Goal: Task Accomplishment & Management: Complete application form

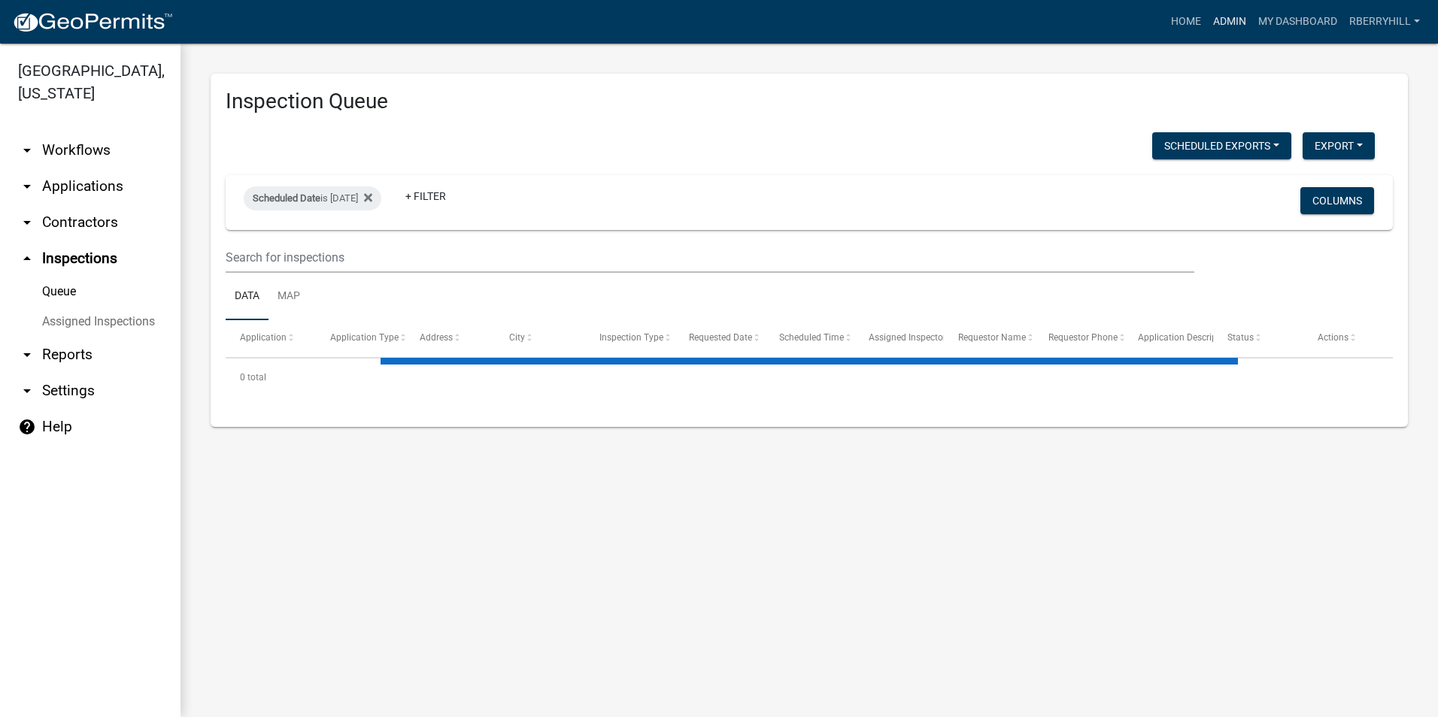
click at [1227, 19] on link "Admin" at bounding box center [1229, 22] width 45 height 29
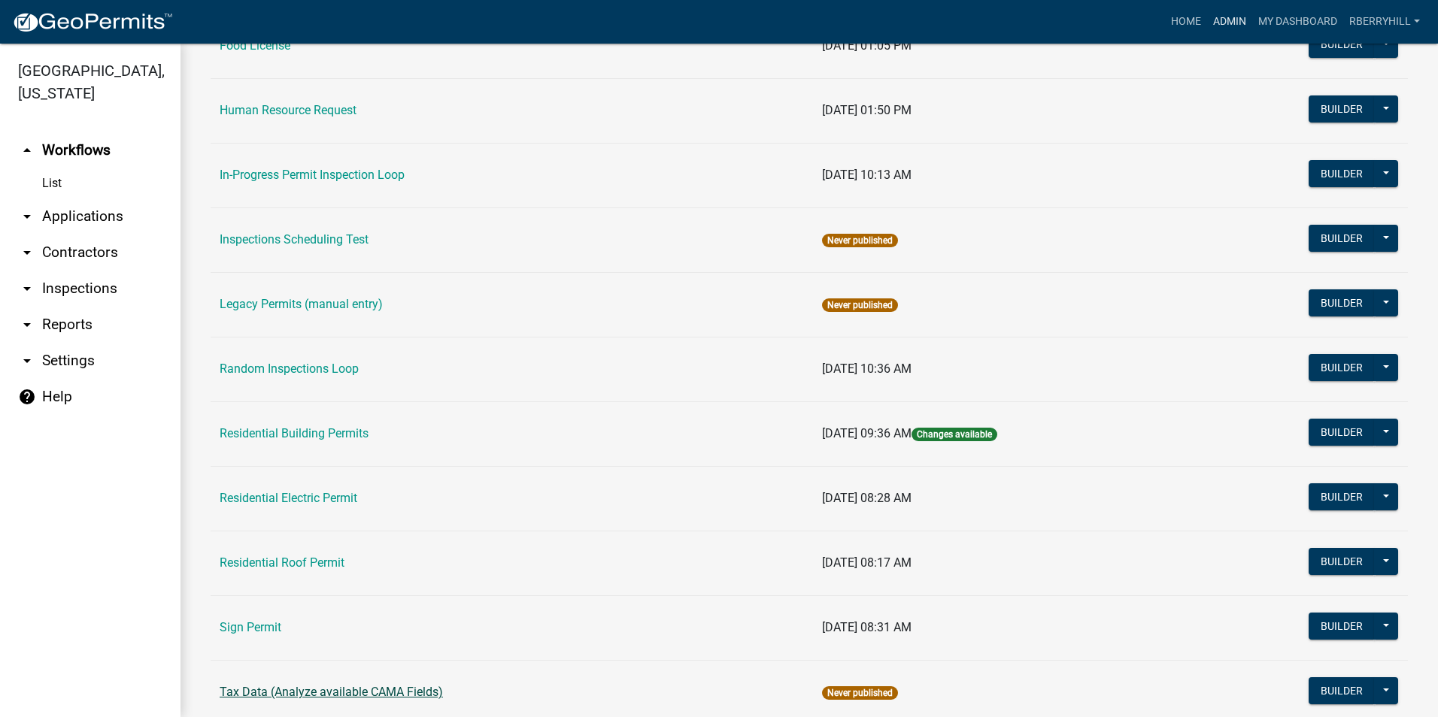
scroll to position [1266, 0]
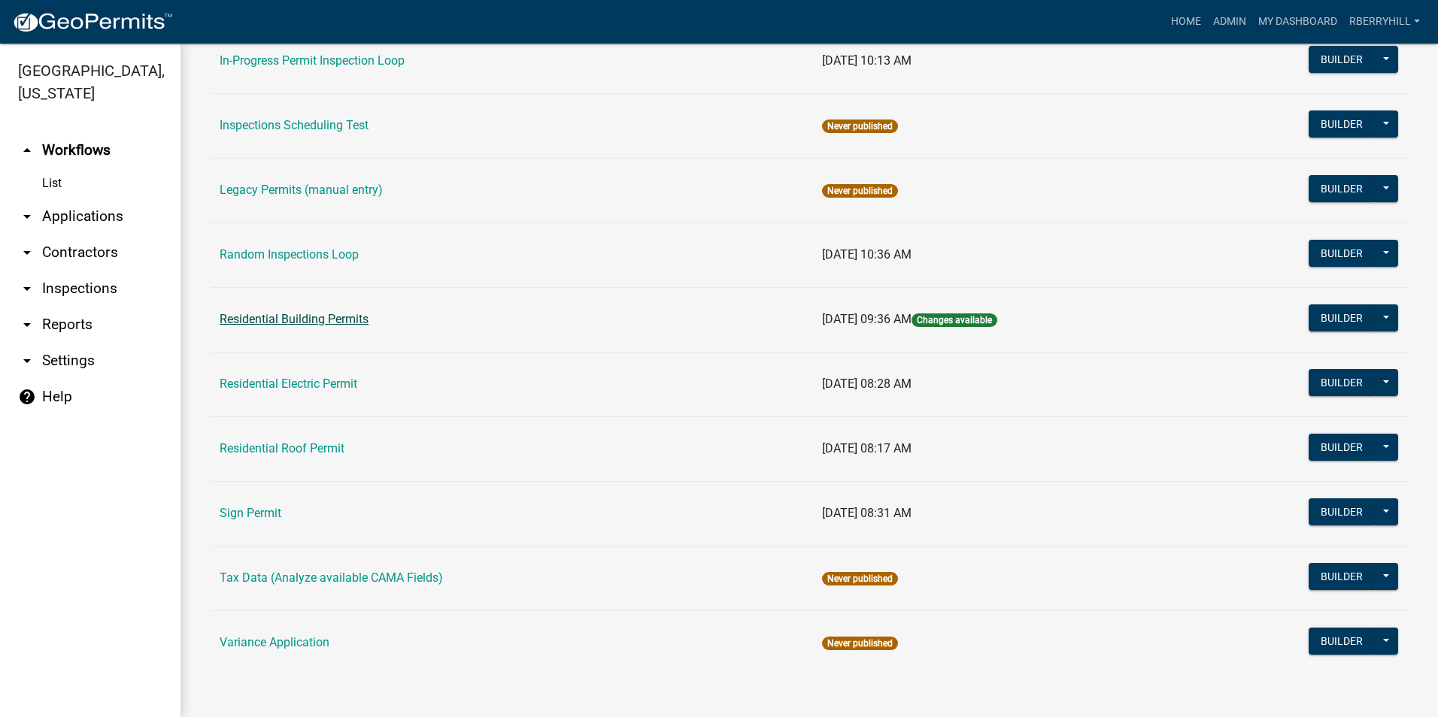
click at [340, 320] on link "Residential Building Permits" at bounding box center [294, 319] width 149 height 14
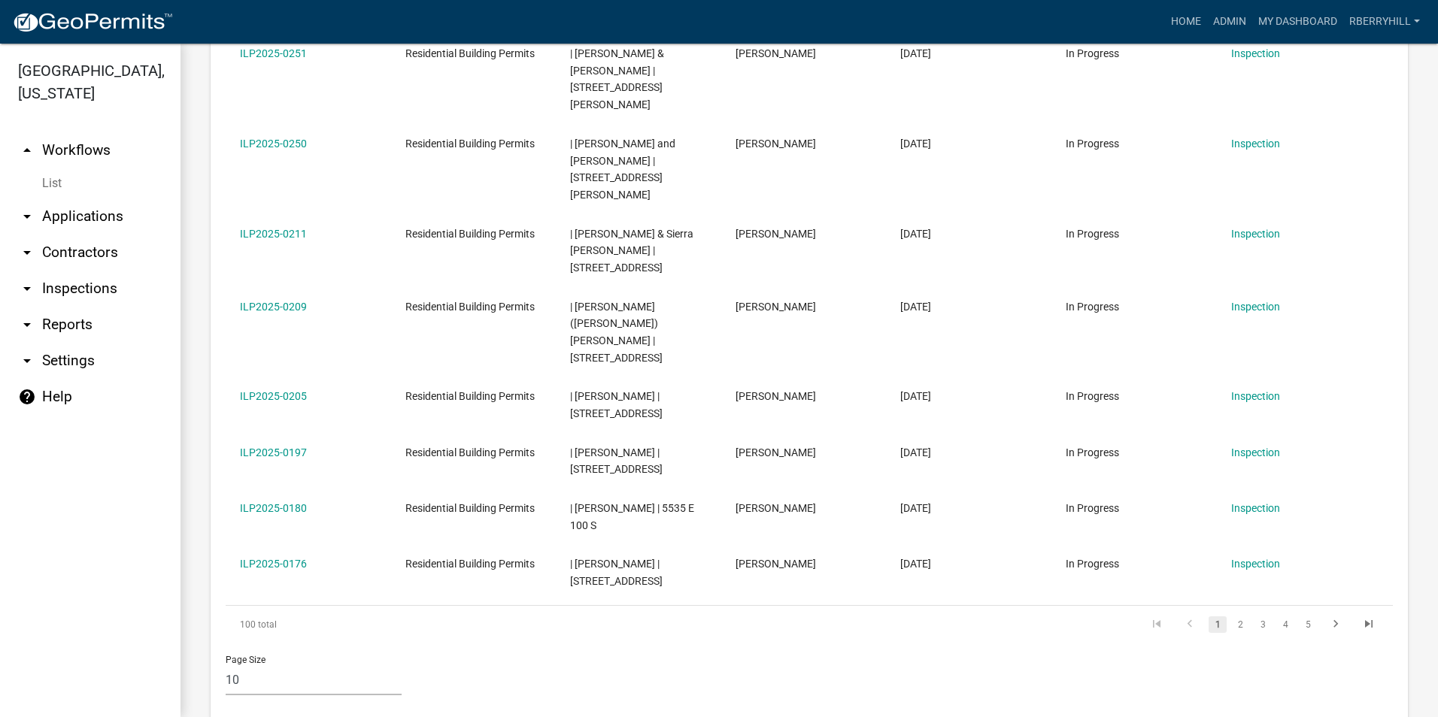
scroll to position [827, 0]
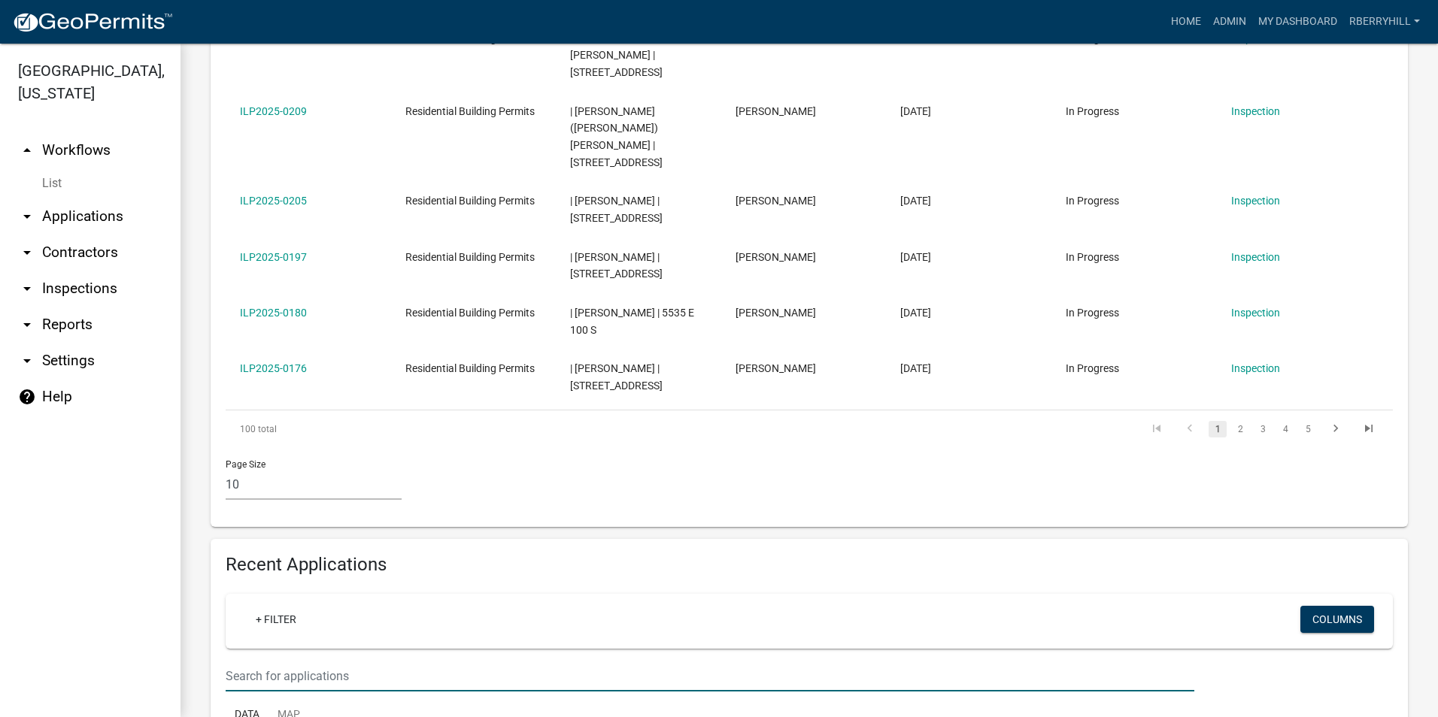
click at [236, 661] on input "text" at bounding box center [710, 676] width 969 height 31
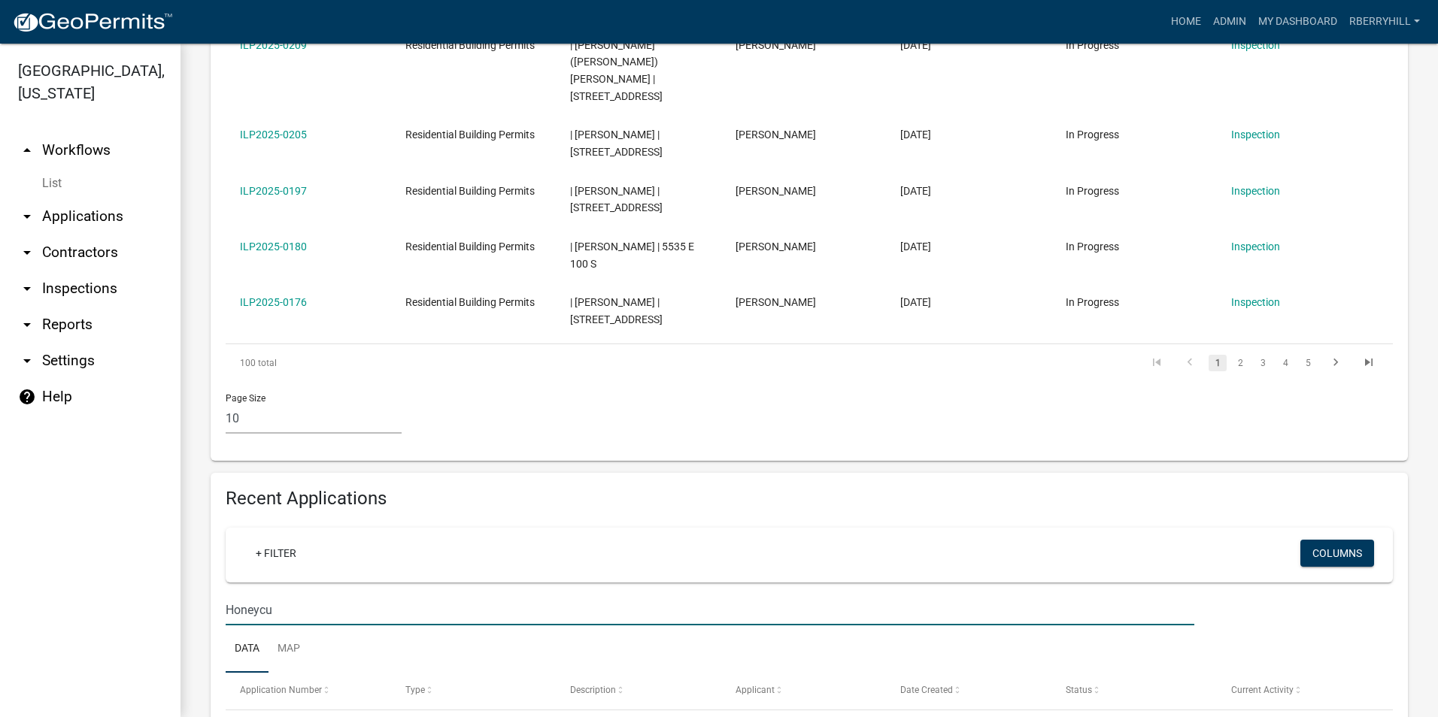
scroll to position [876, 0]
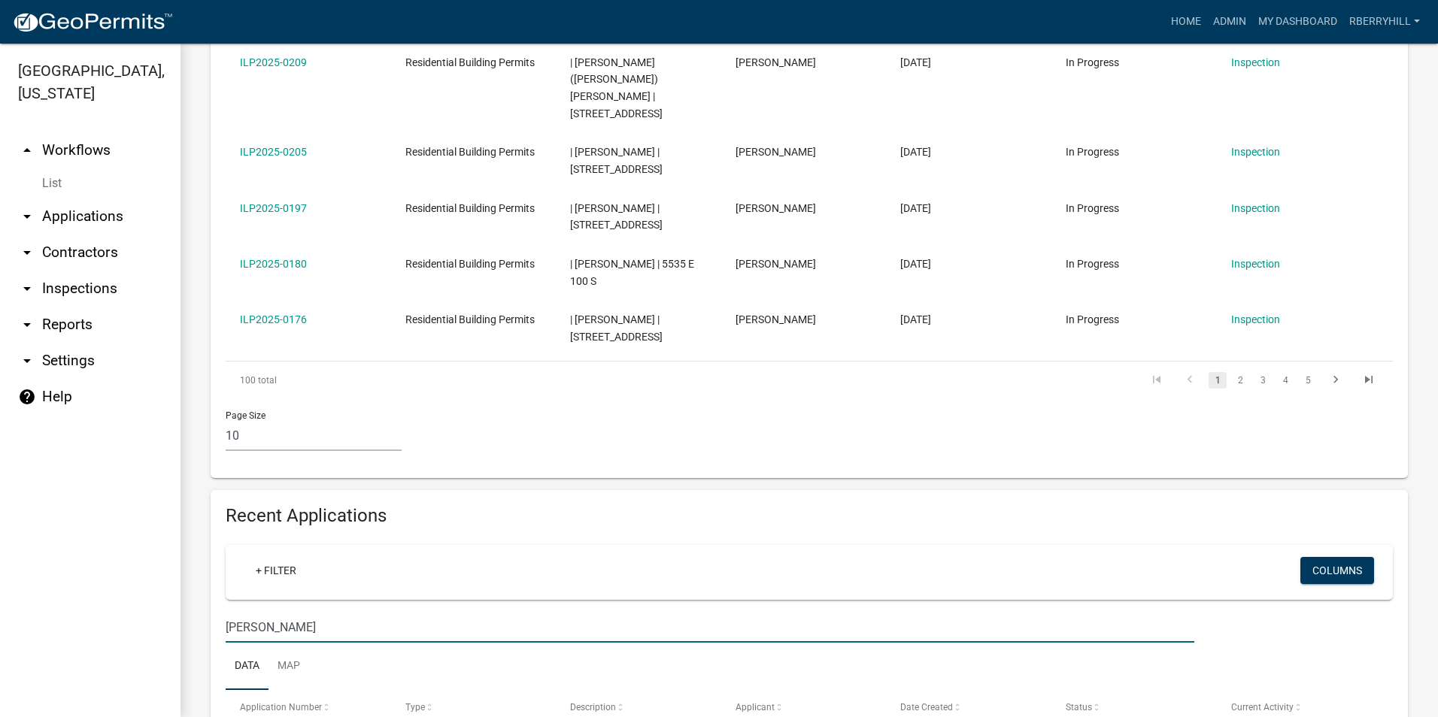
type input "Honeycut"
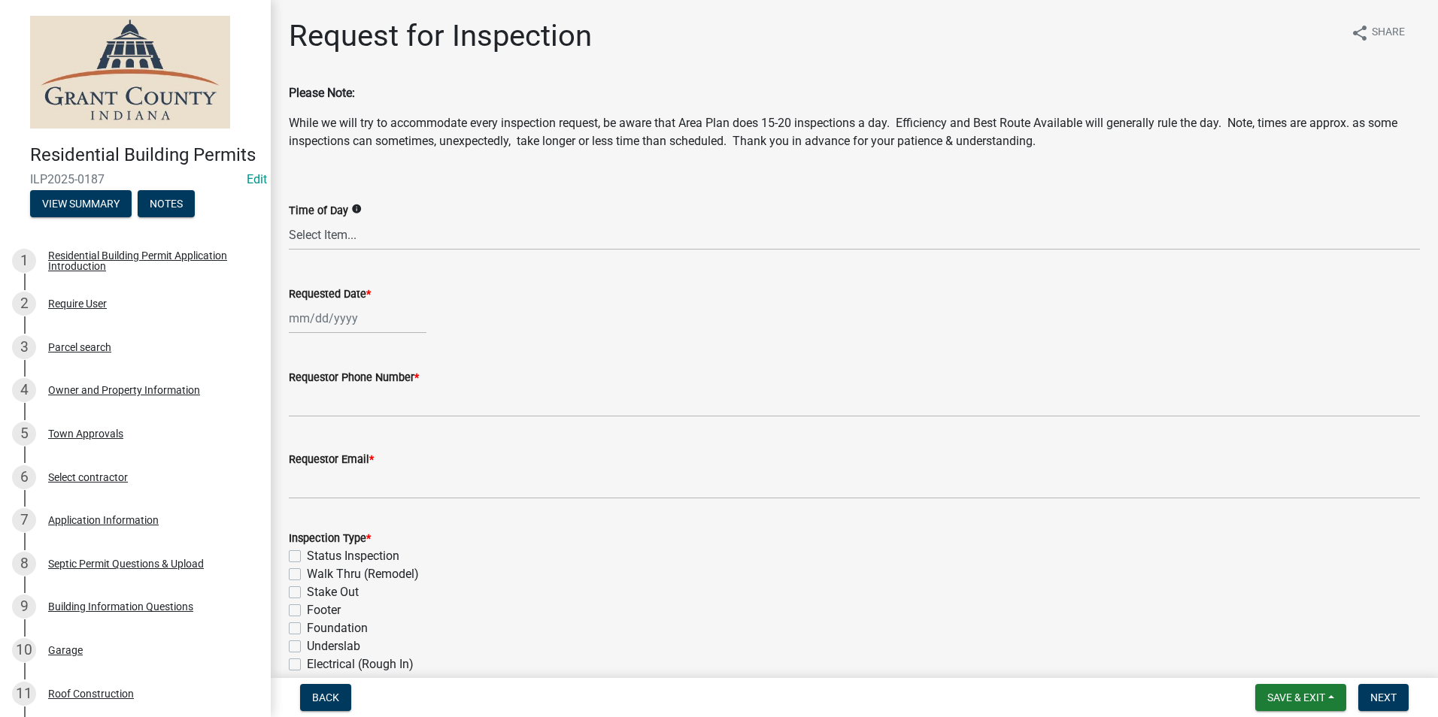
click at [339, 321] on div at bounding box center [358, 318] width 138 height 31
select select "9"
select select "2025"
click at [402, 424] on div "12" at bounding box center [400, 423] width 24 height 24
type input "09/12/2025"
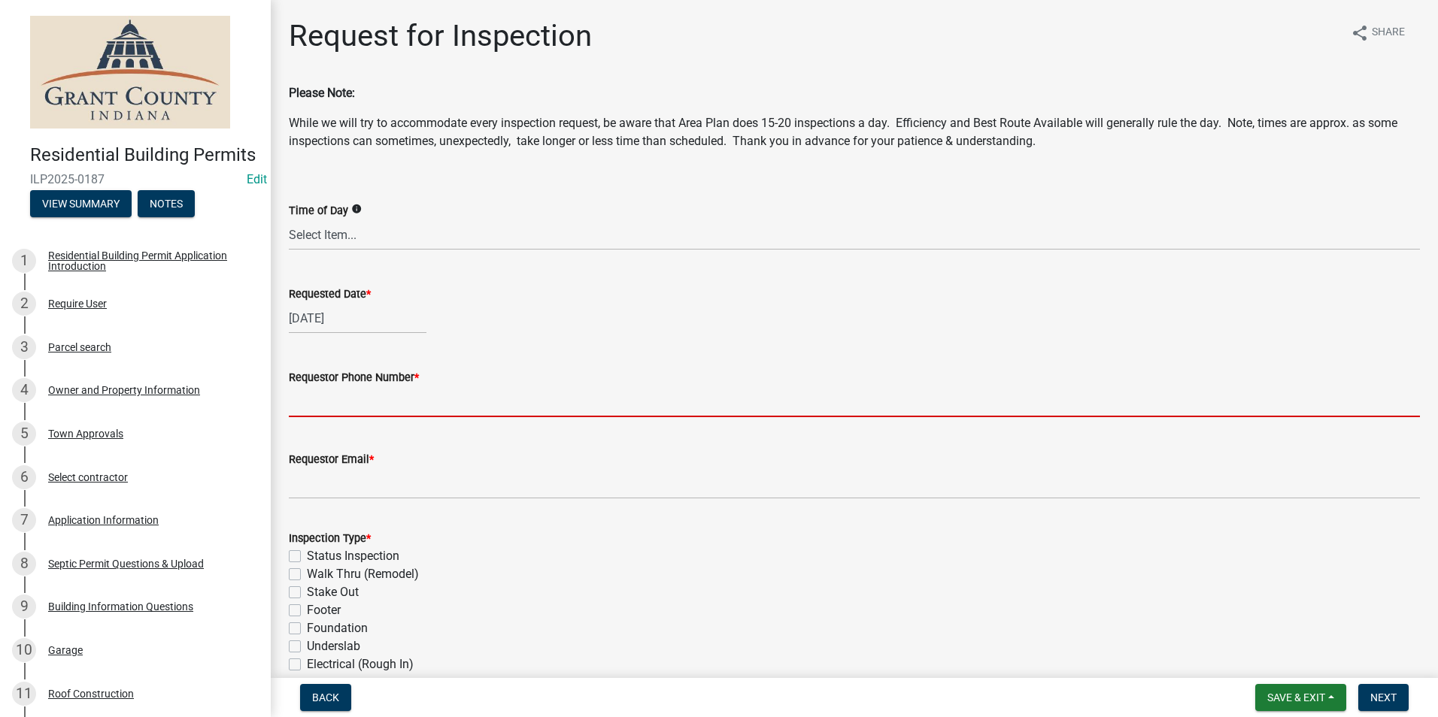
click at [377, 413] on input "Requestor Phone Number *" at bounding box center [854, 402] width 1131 height 31
type input "7656684765"
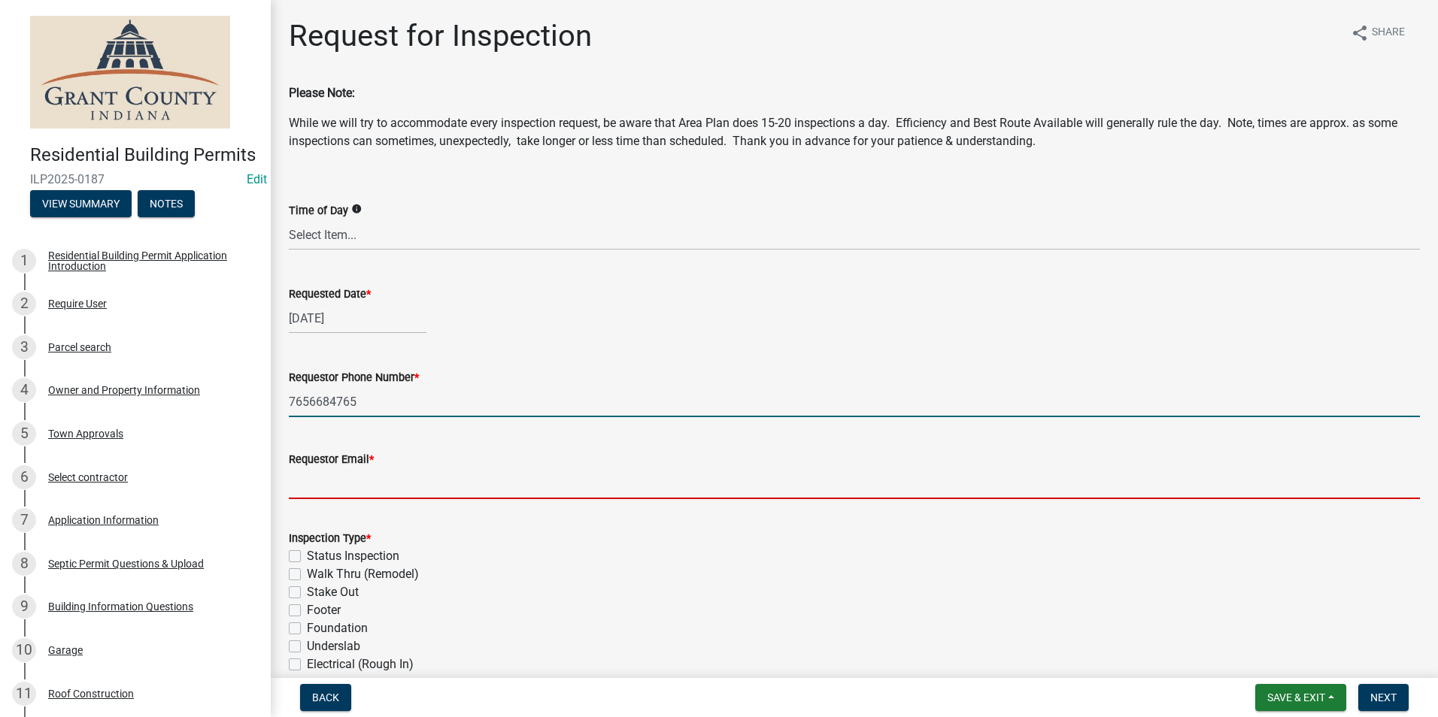
type input "rberryhill@grantcounty.in.gov"
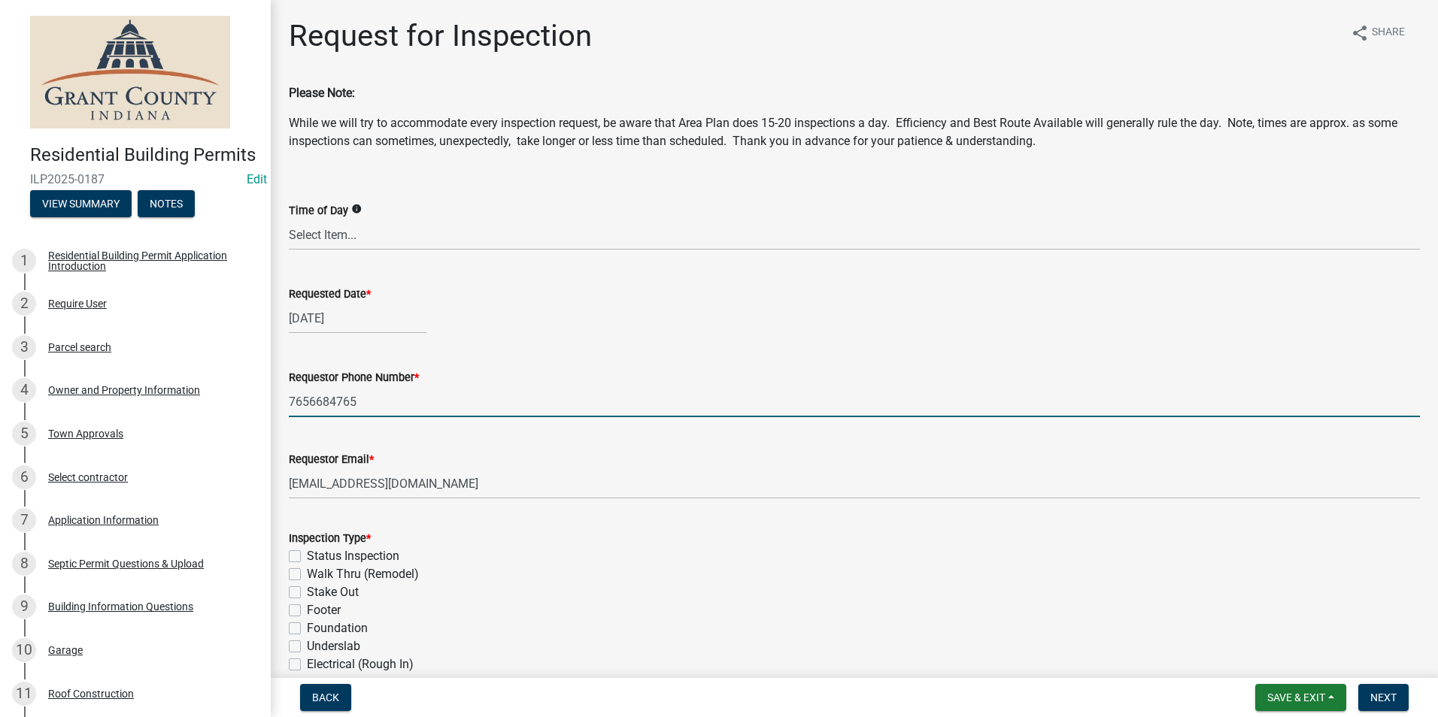
type textarea "n/a"
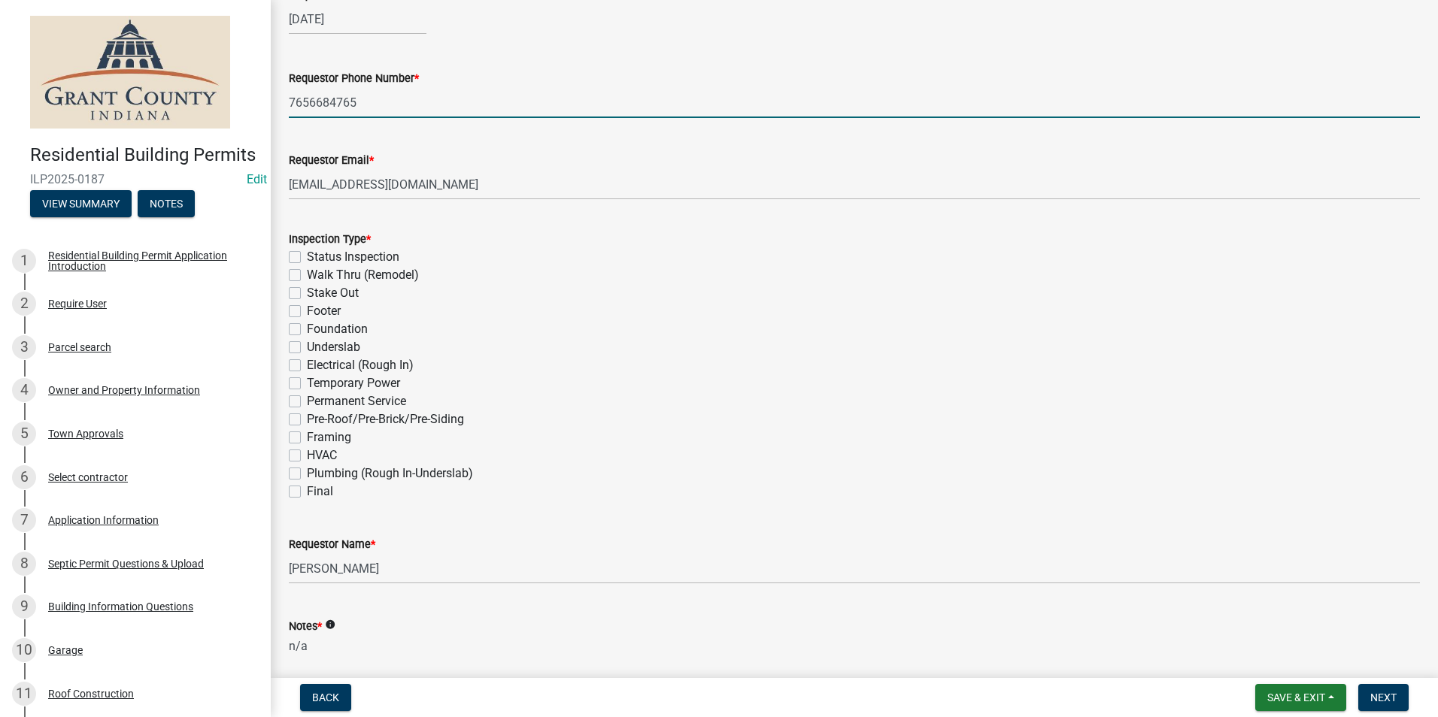
scroll to position [301, 0]
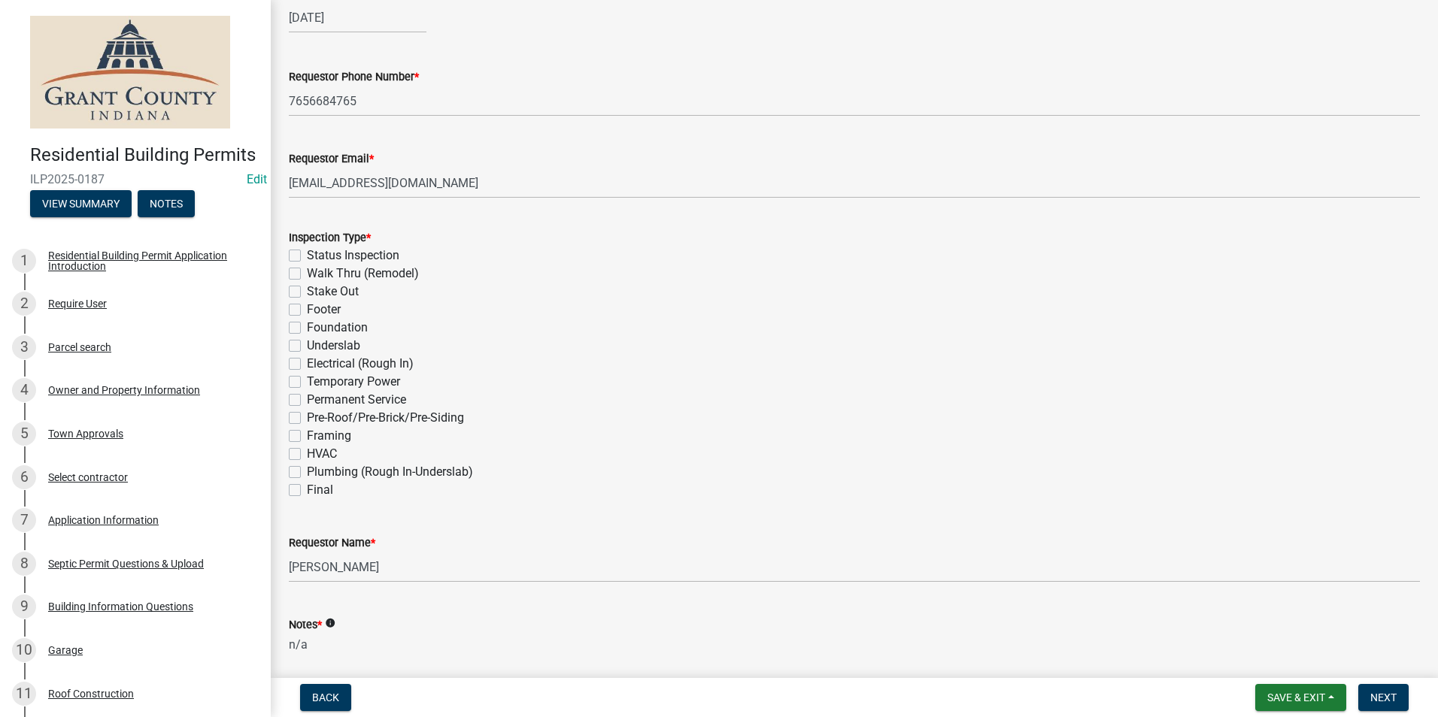
click at [307, 493] on label "Final" at bounding box center [320, 490] width 26 height 18
click at [307, 491] on input "Final" at bounding box center [312, 486] width 10 height 10
checkbox input "true"
checkbox input "false"
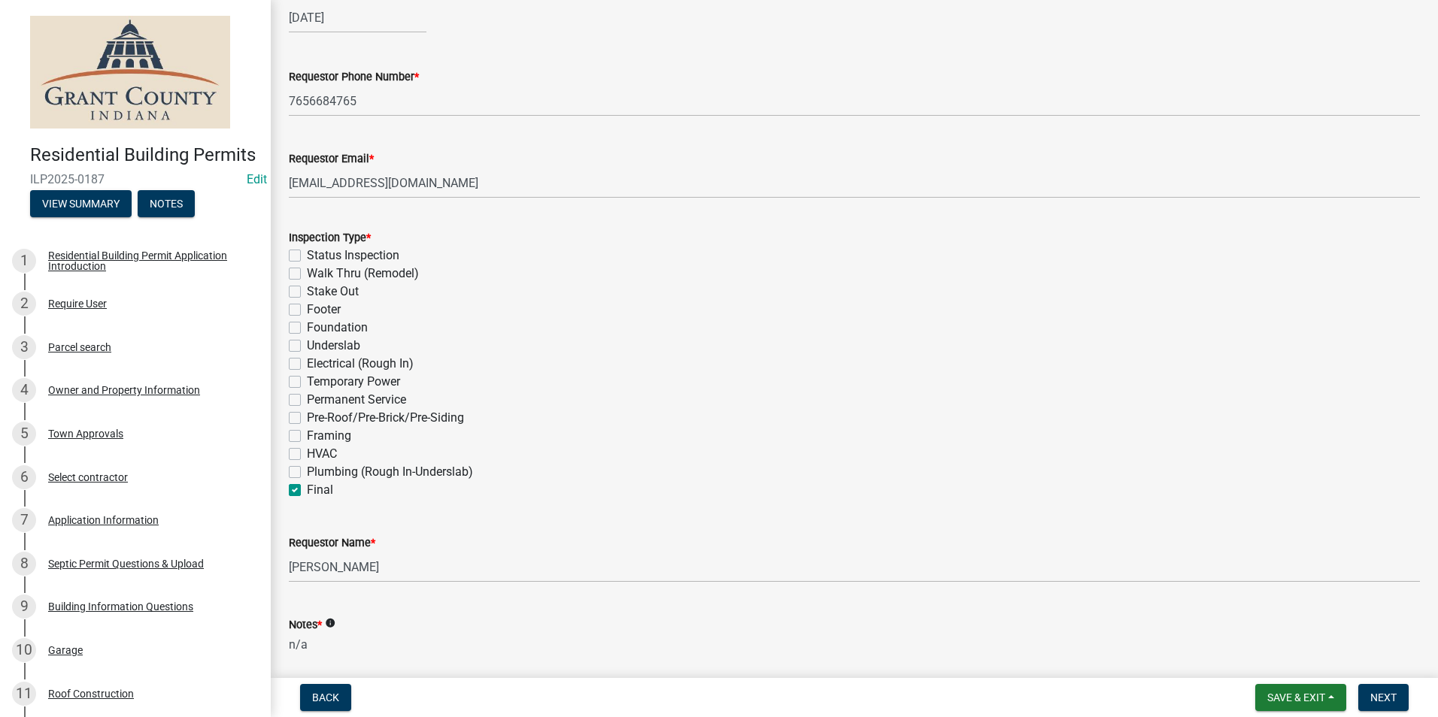
checkbox input "false"
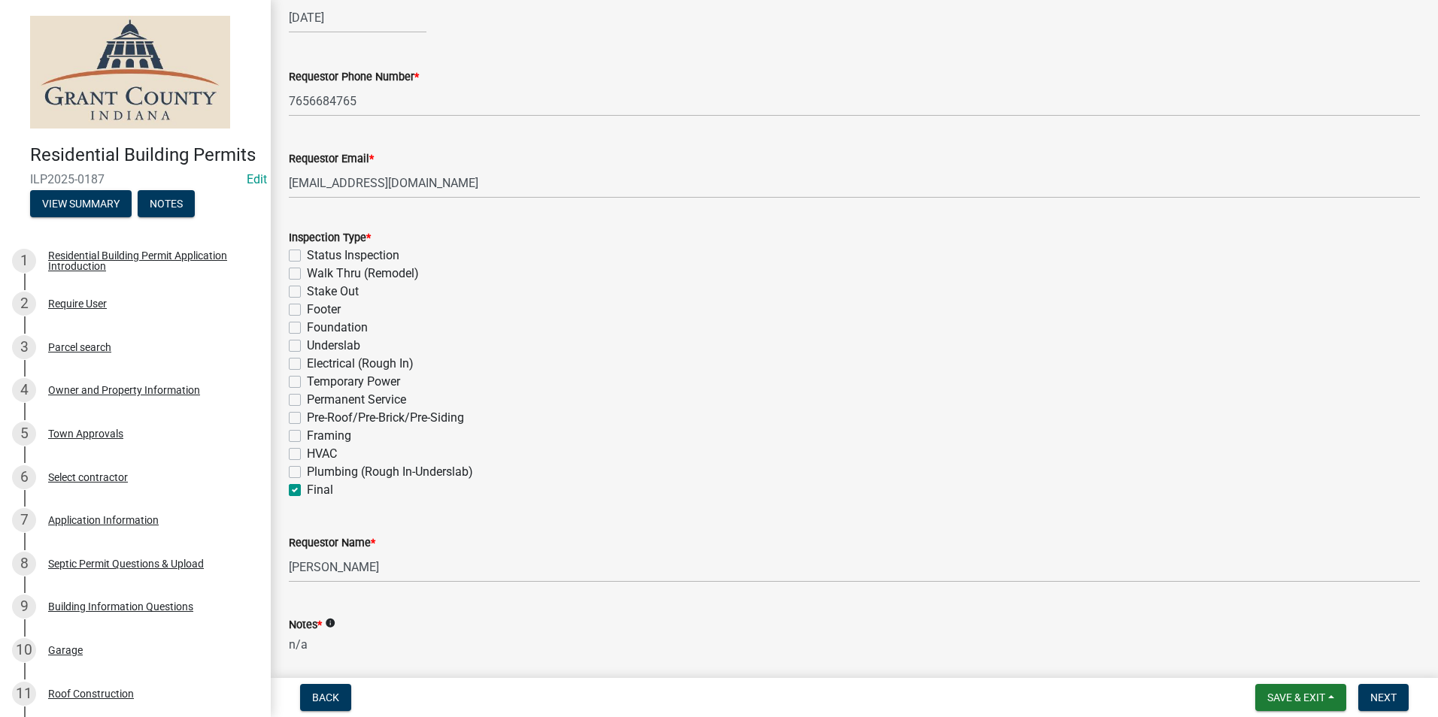
checkbox input "false"
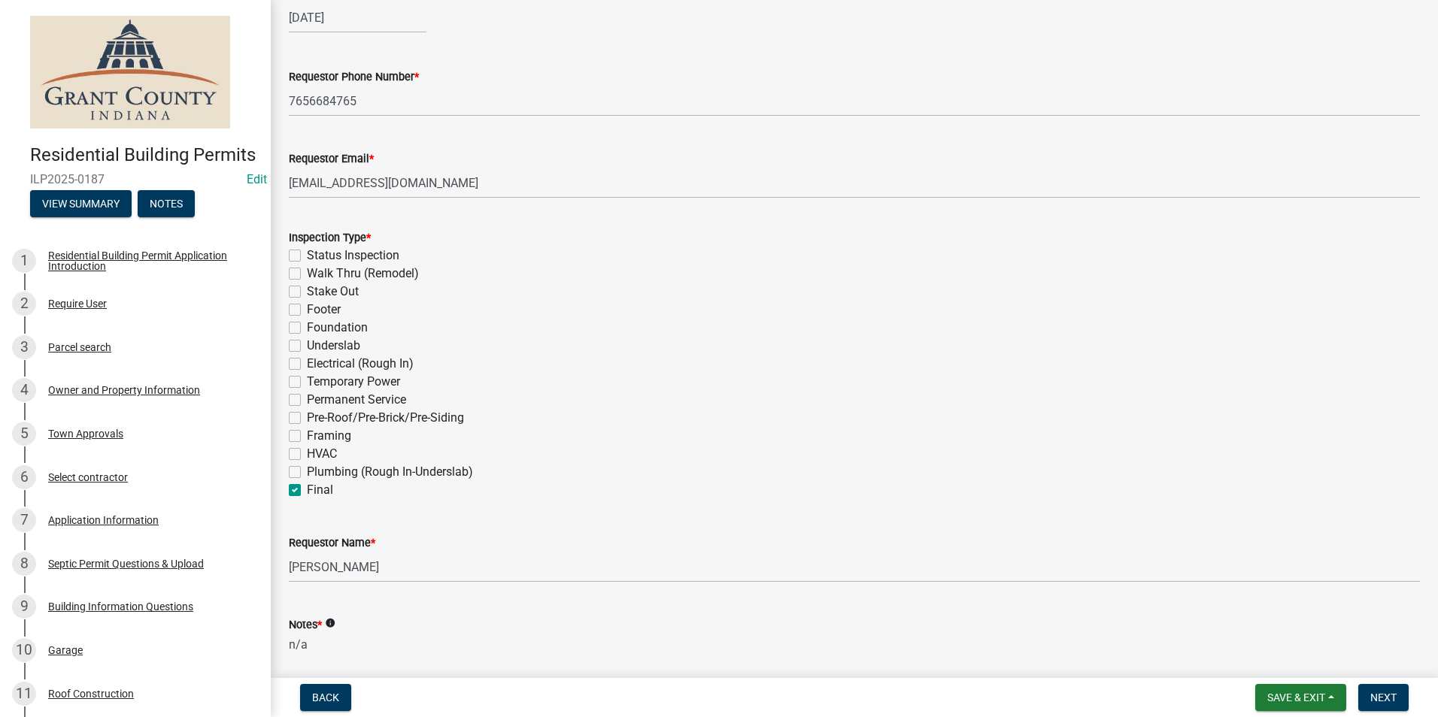
checkbox input "false"
checkbox input "true"
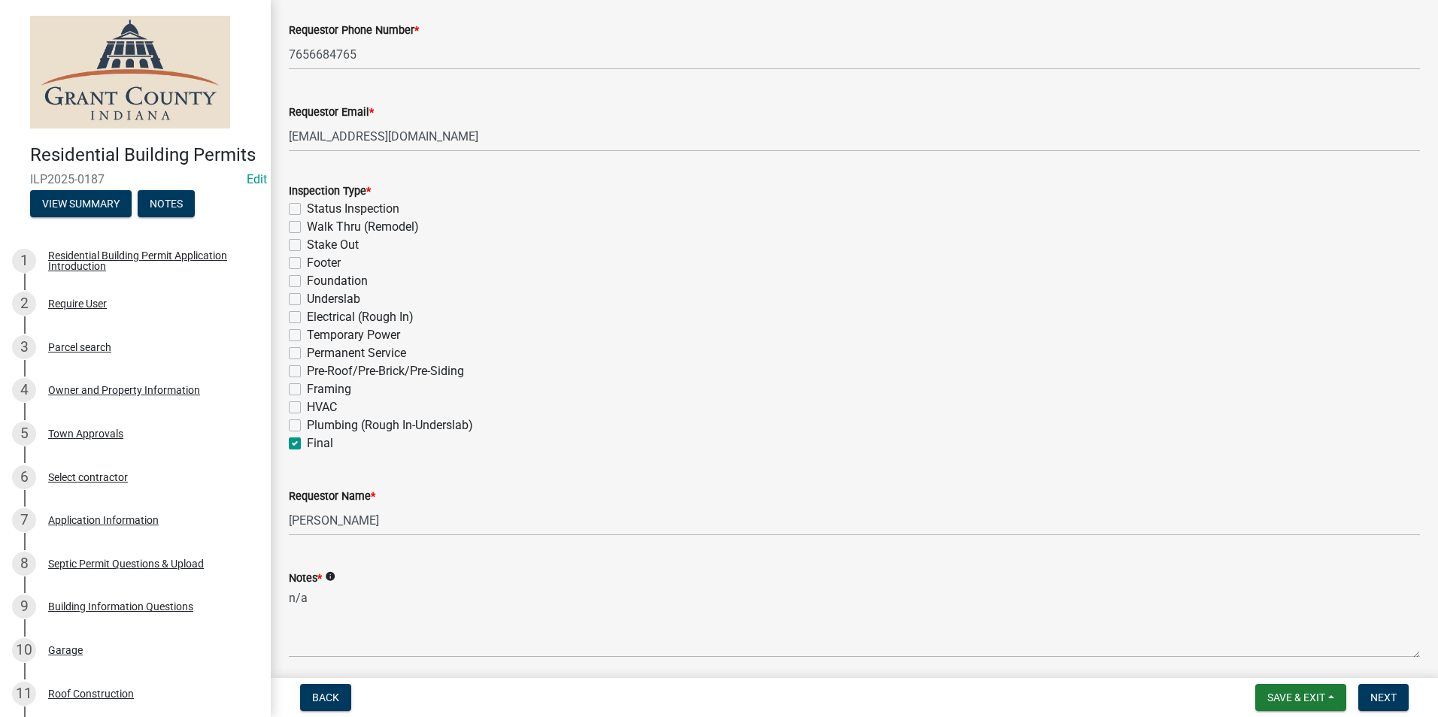
scroll to position [404, 0]
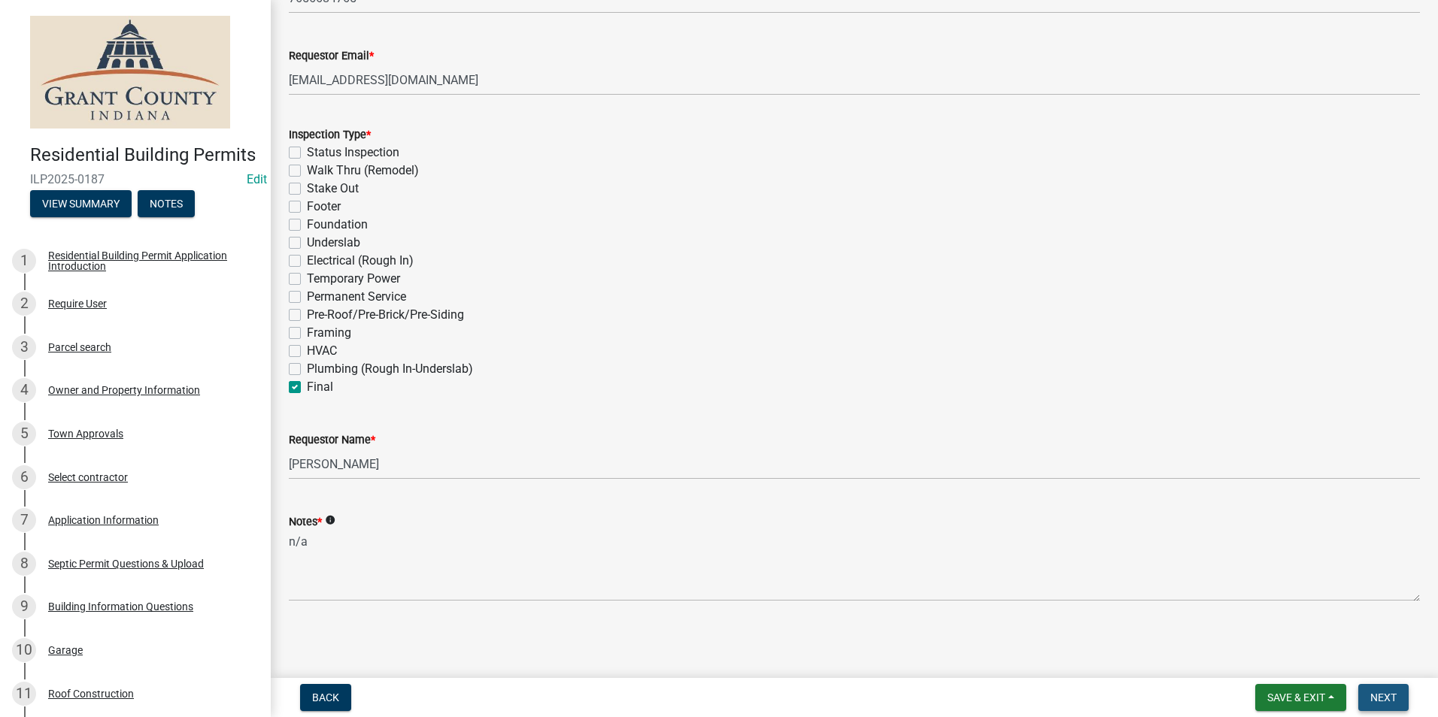
click at [1385, 699] on span "Next" at bounding box center [1383, 698] width 26 height 12
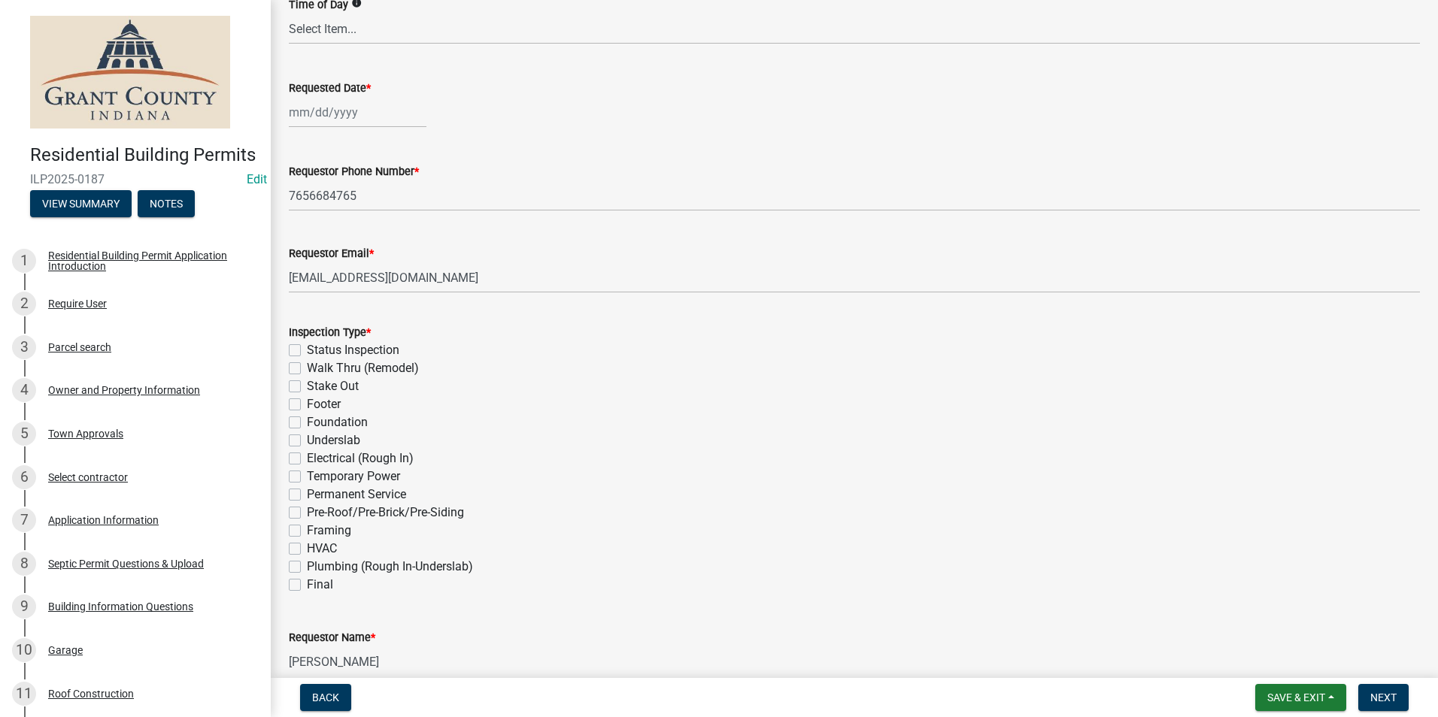
scroll to position [226, 0]
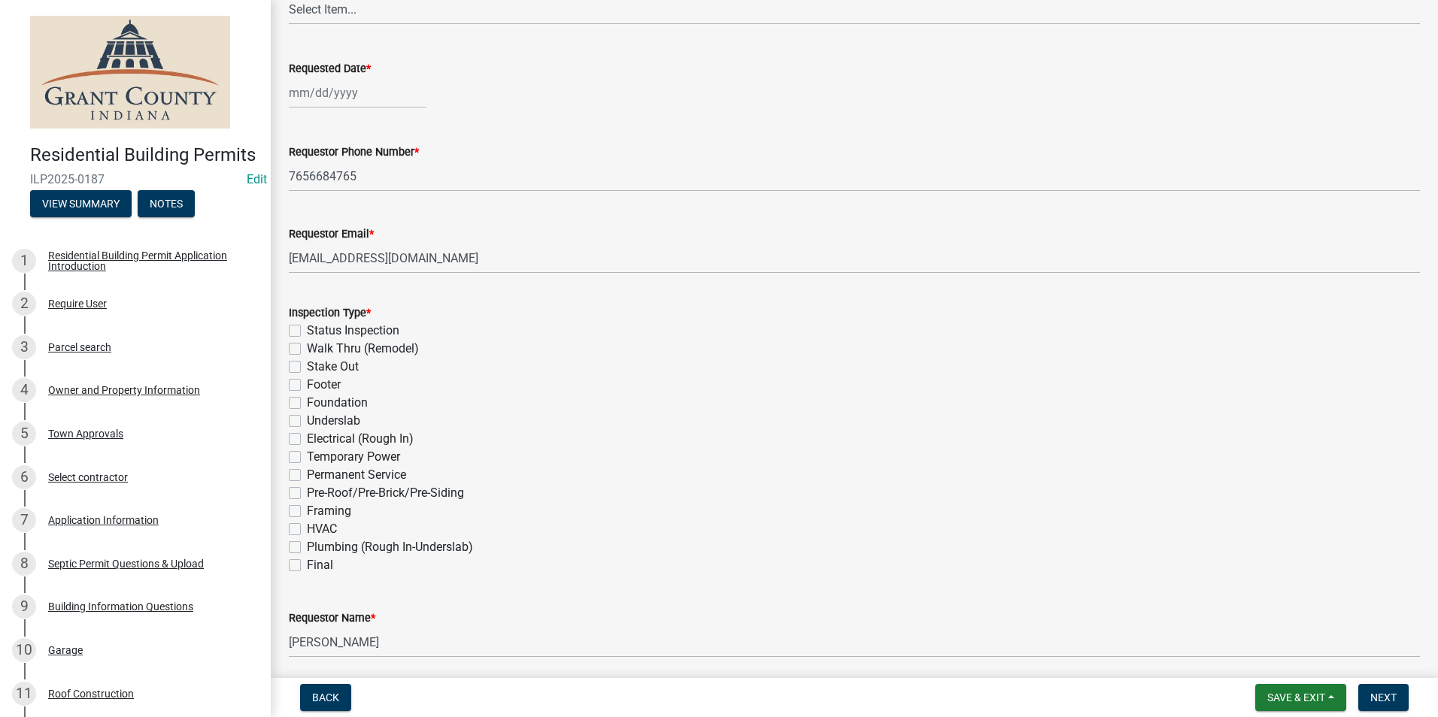
click at [307, 547] on label "Plumbing (Rough In-Underslab)" at bounding box center [390, 547] width 166 height 18
click at [307, 547] on input "Plumbing (Rough In-Underslab)" at bounding box center [312, 543] width 10 height 10
checkbox input "true"
checkbox input "false"
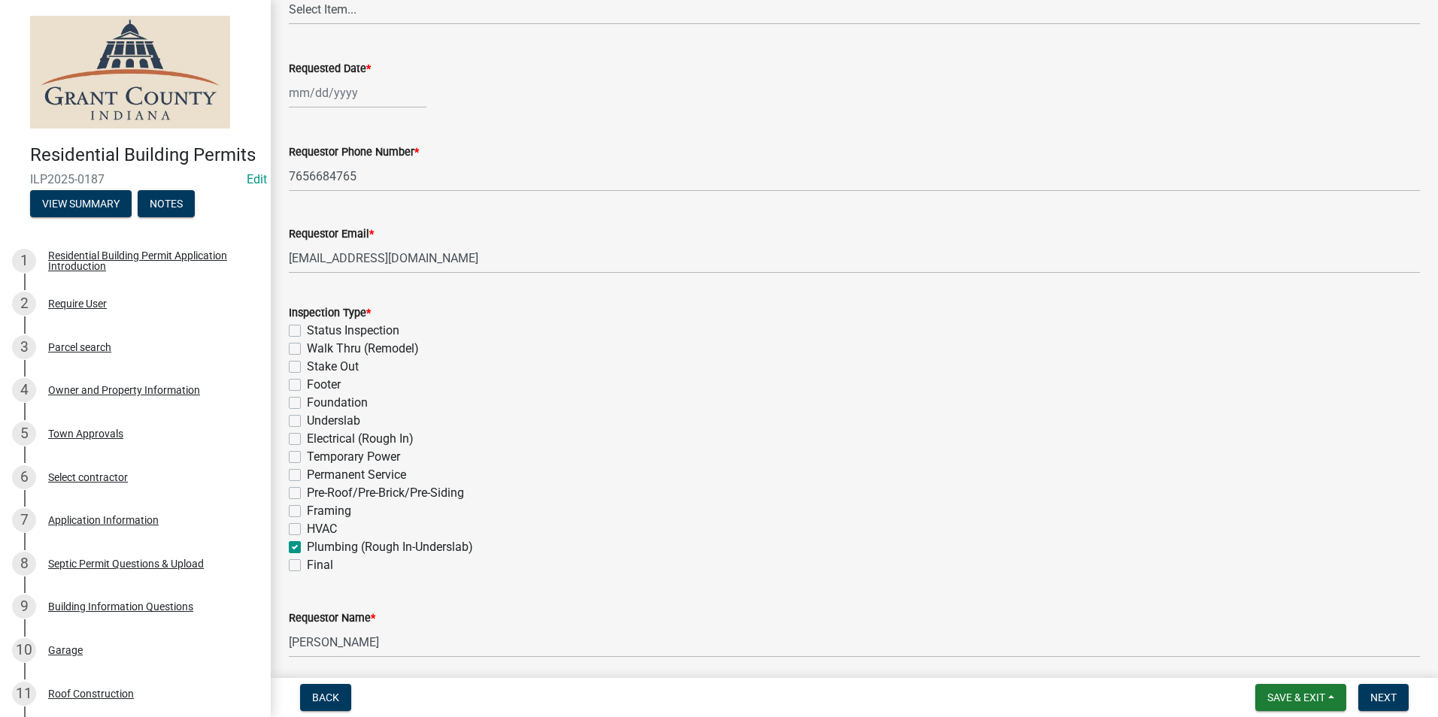
checkbox input "false"
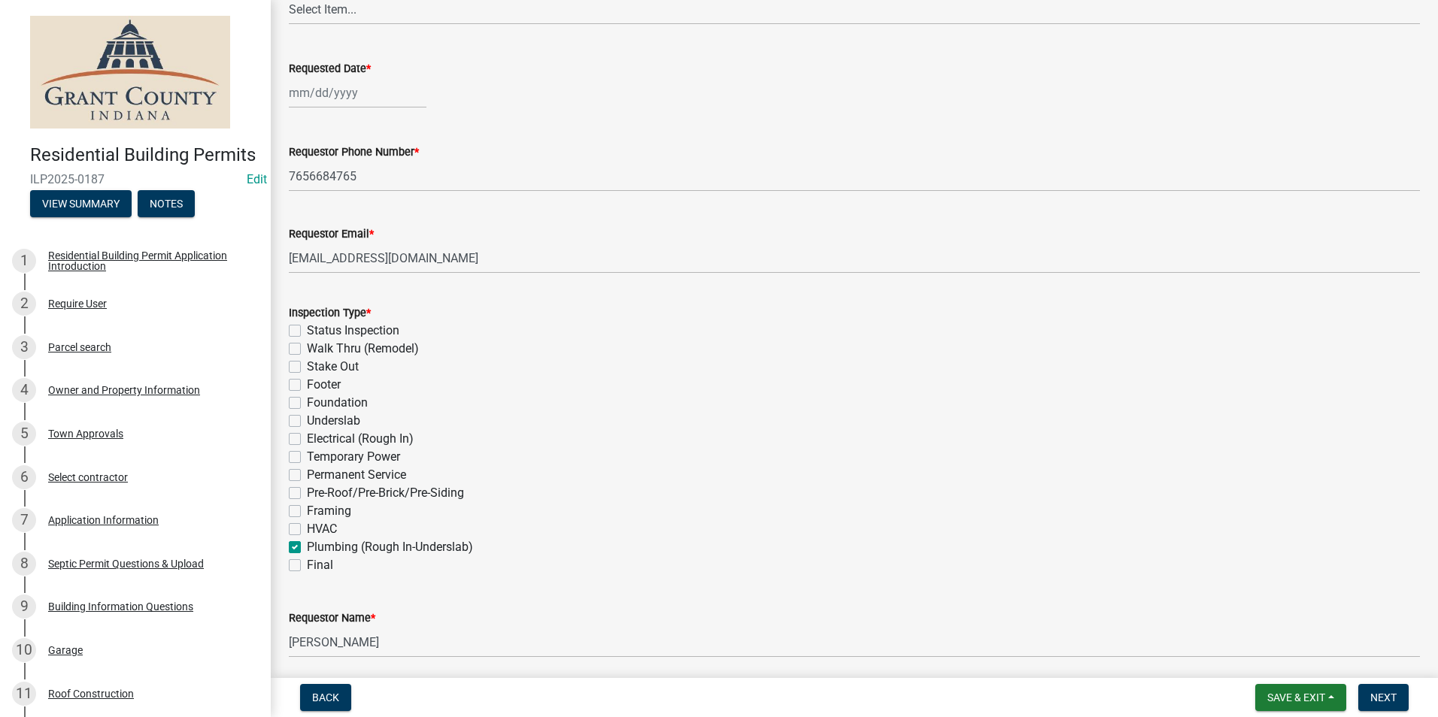
checkbox input "false"
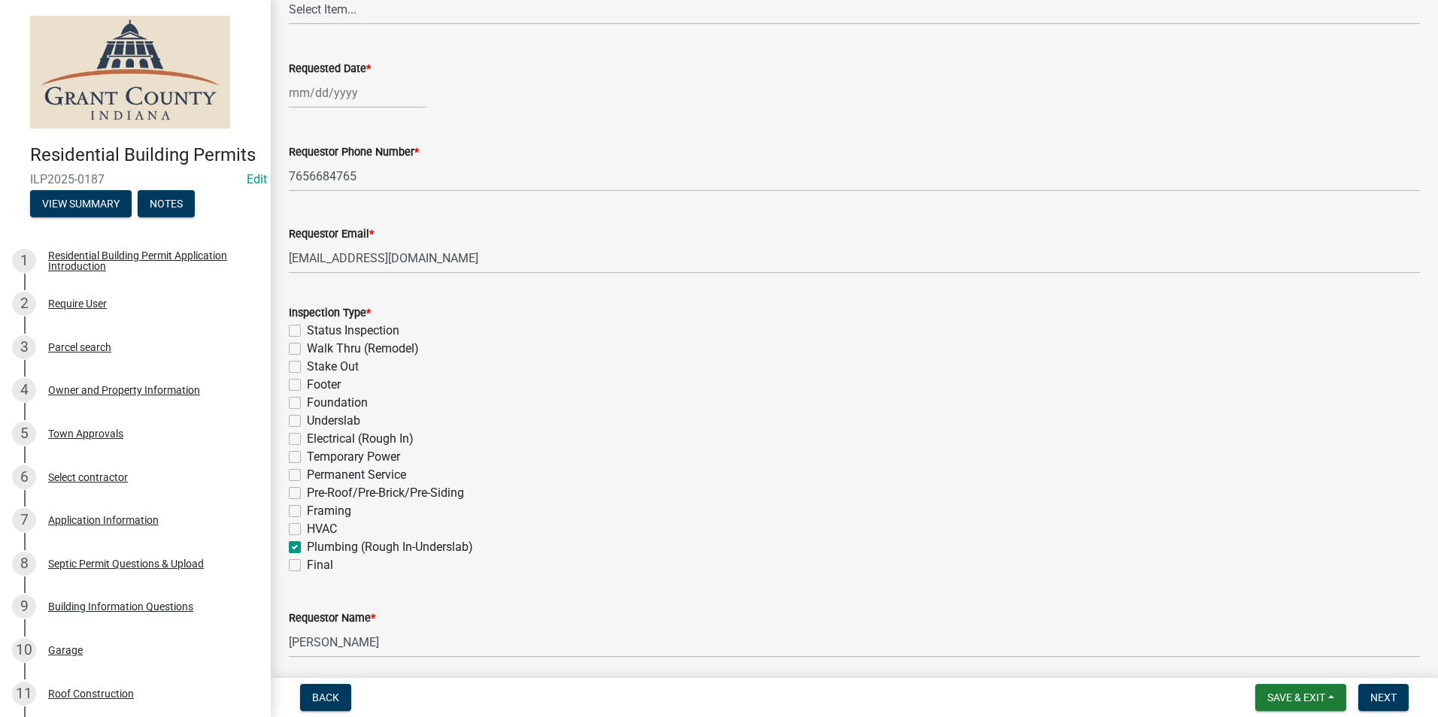
checkbox input "true"
checkbox input "false"
click at [1394, 694] on span "Next" at bounding box center [1383, 698] width 26 height 12
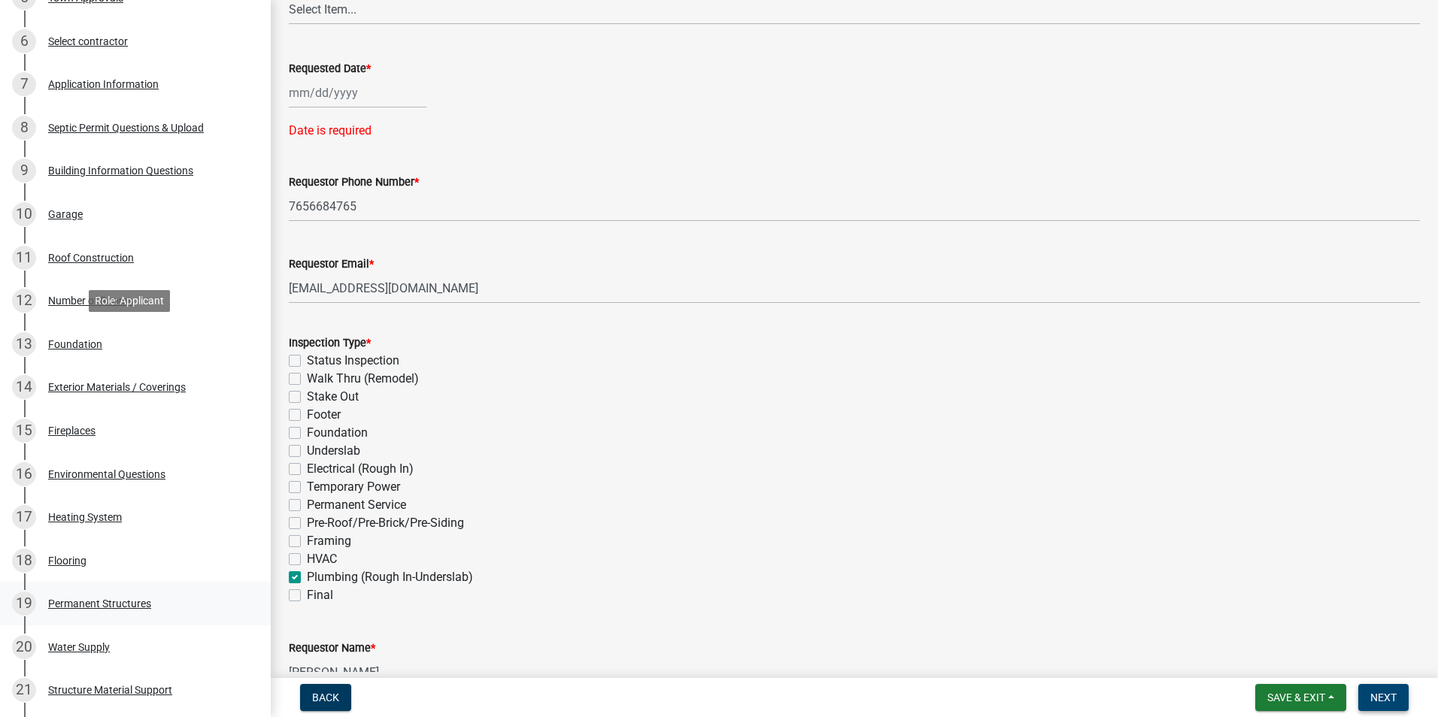
scroll to position [602, 0]
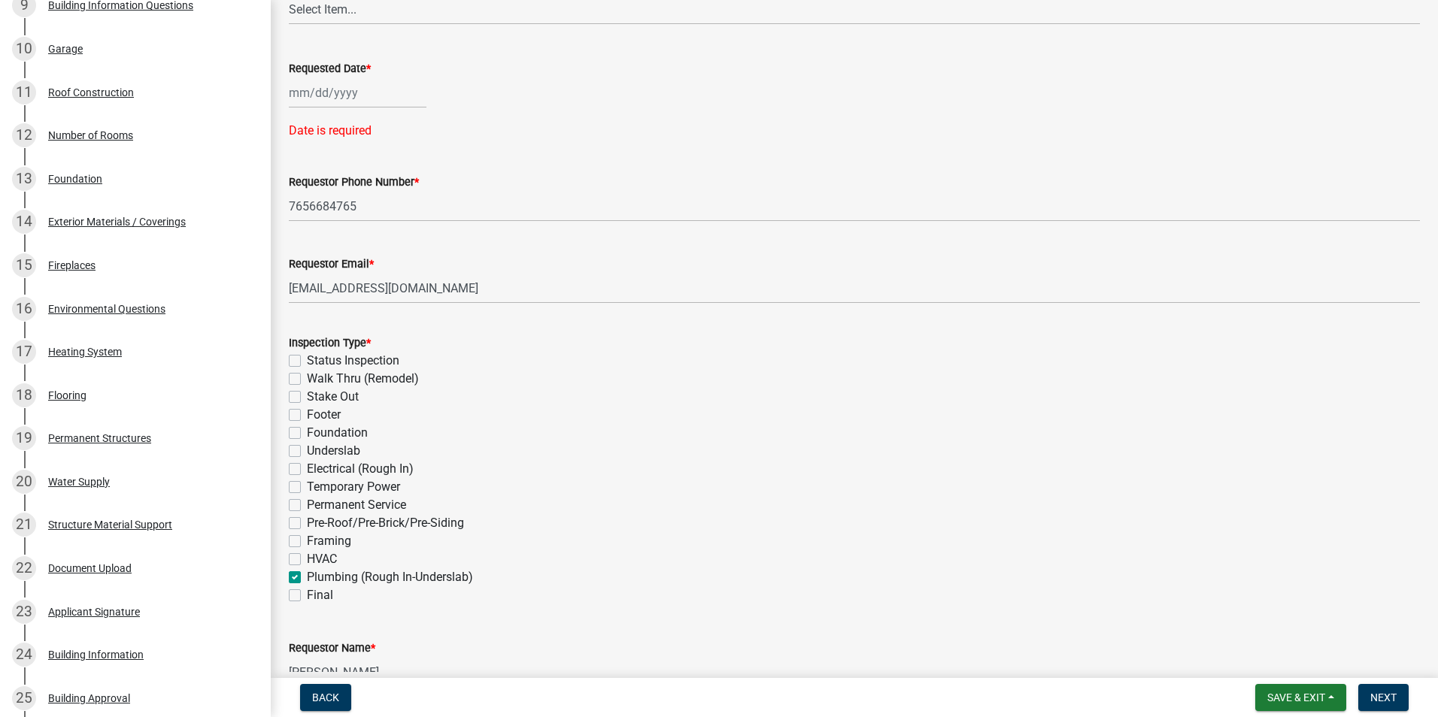
click at [341, 95] on div at bounding box center [358, 92] width 138 height 31
select select "9"
select select "2025"
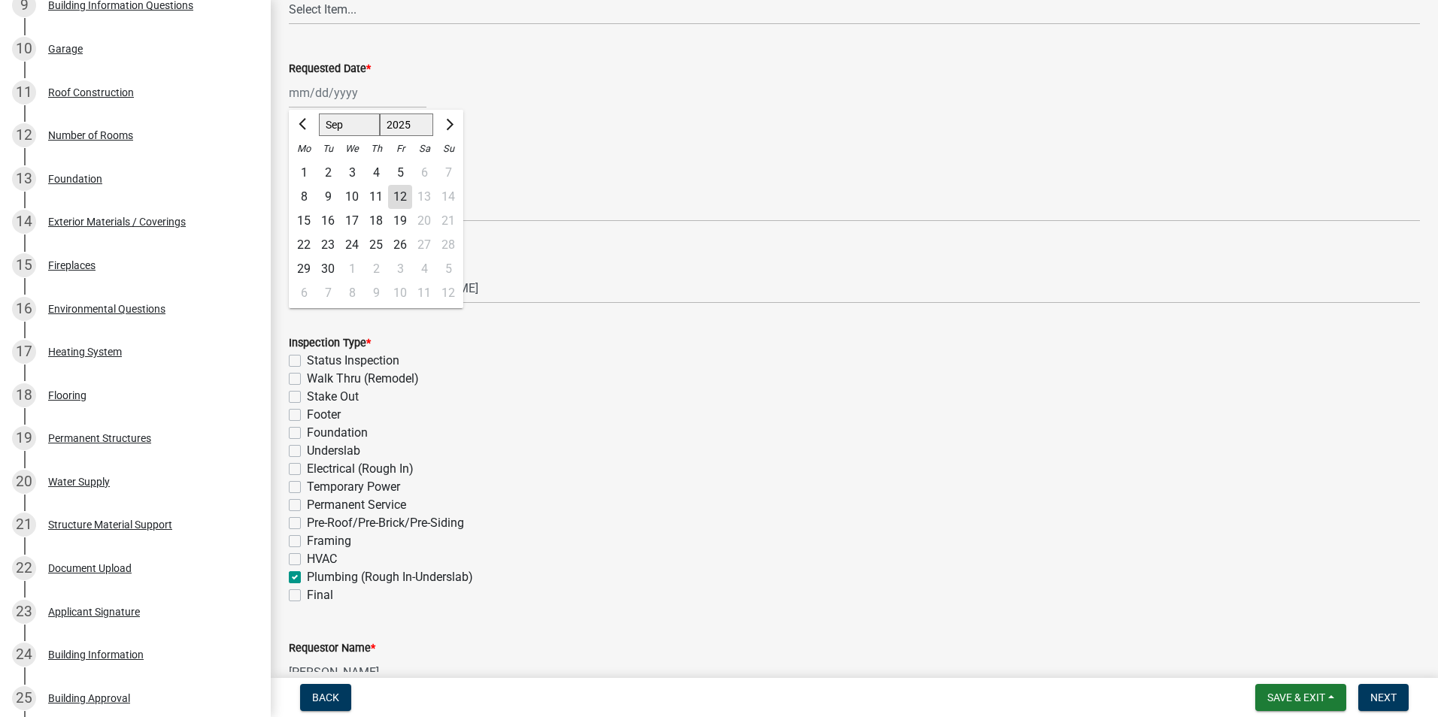
click at [399, 197] on div "12" at bounding box center [400, 197] width 24 height 24
type input "09/12/2025"
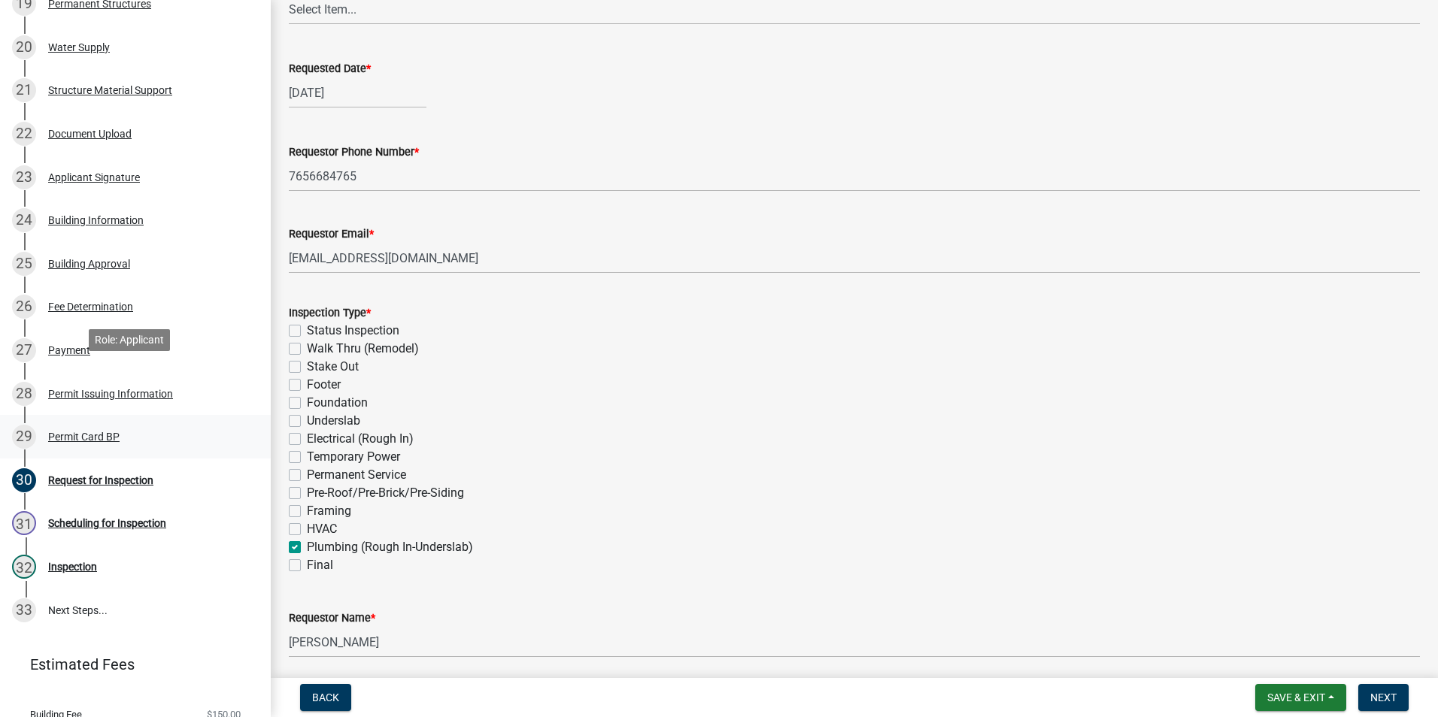
scroll to position [1112, 0]
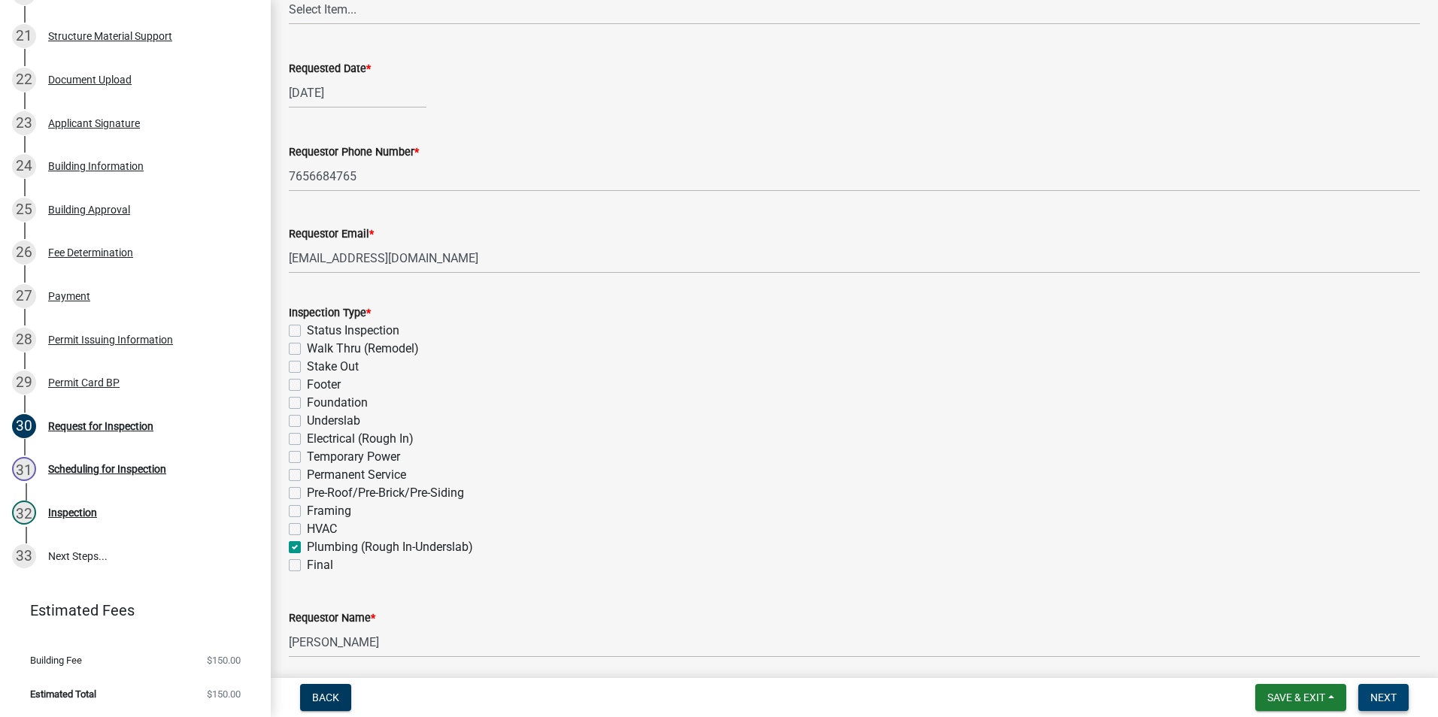
click at [1372, 696] on span "Next" at bounding box center [1383, 698] width 26 height 12
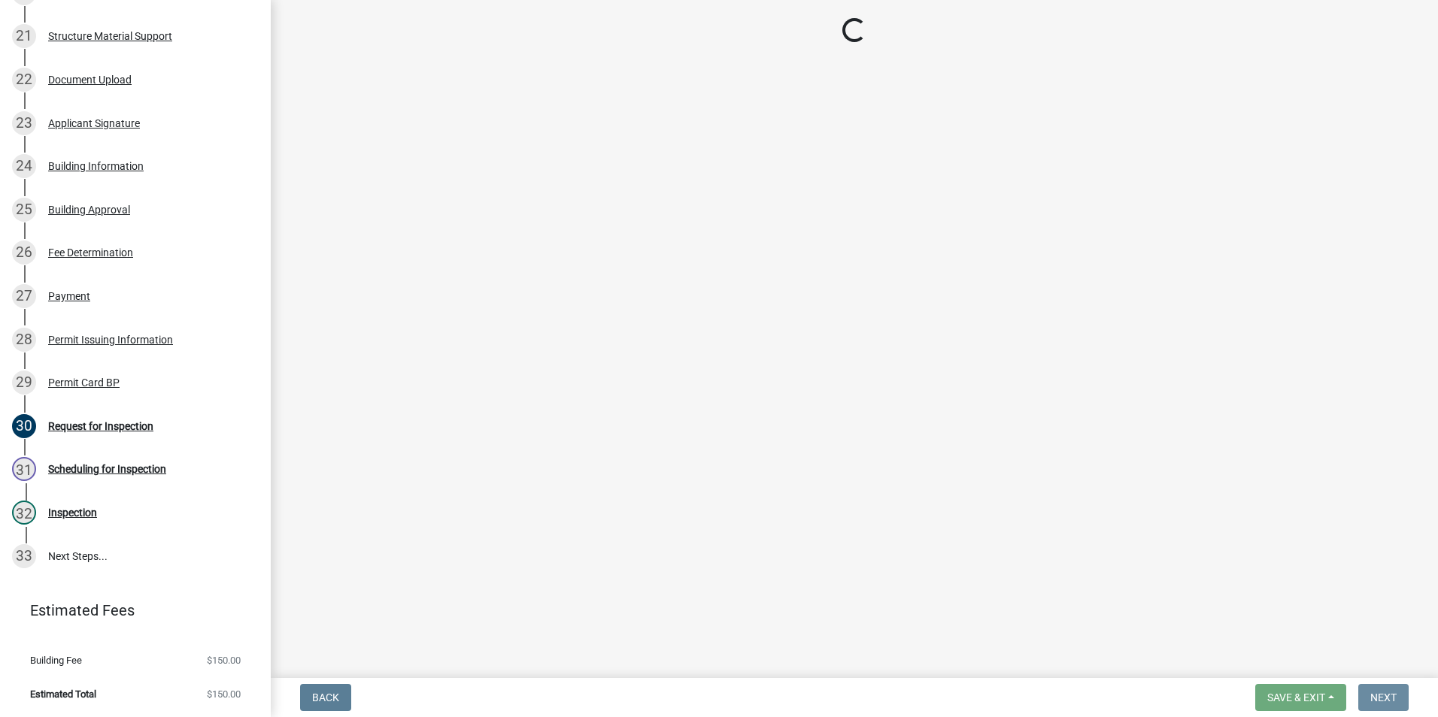
scroll to position [0, 0]
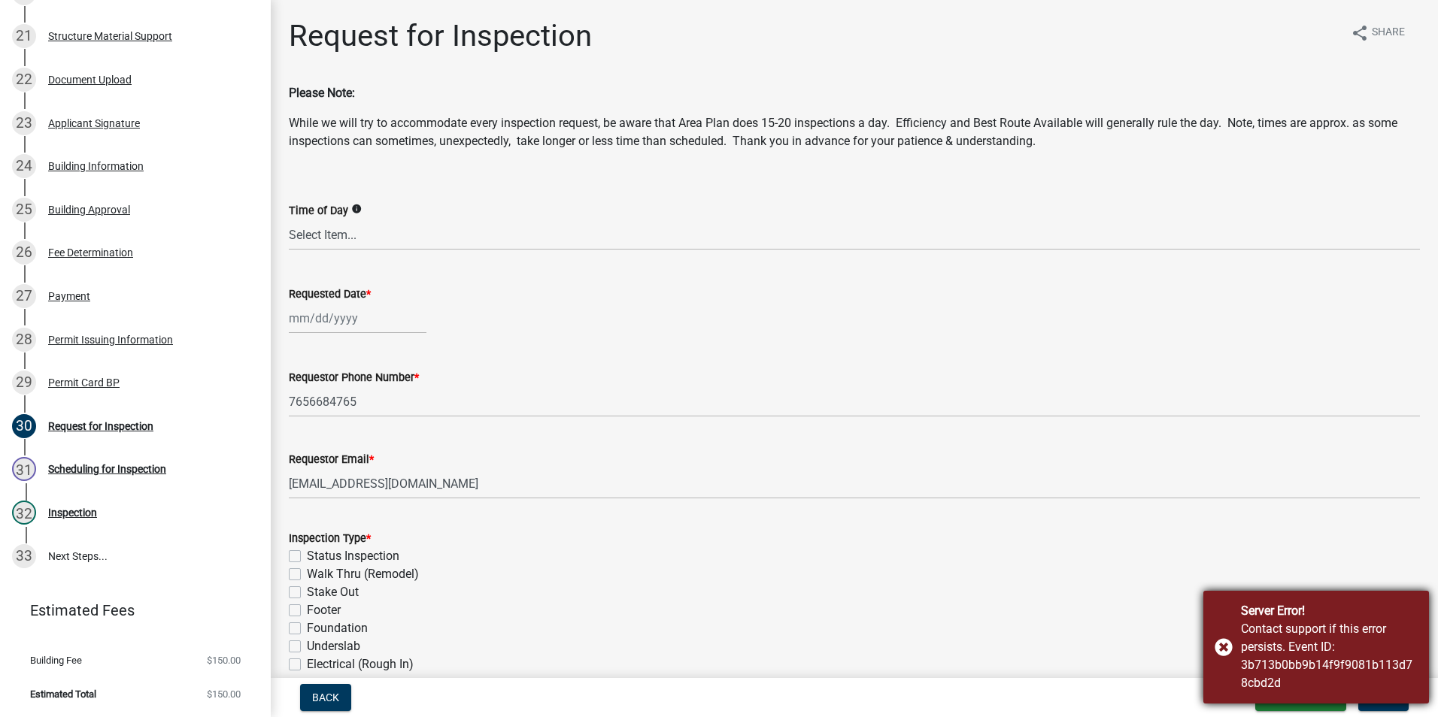
click at [1224, 649] on div "Server Error! Contact support if this error persists. Event ID: 3b713b0bb9b14f9…" at bounding box center [1316, 647] width 226 height 113
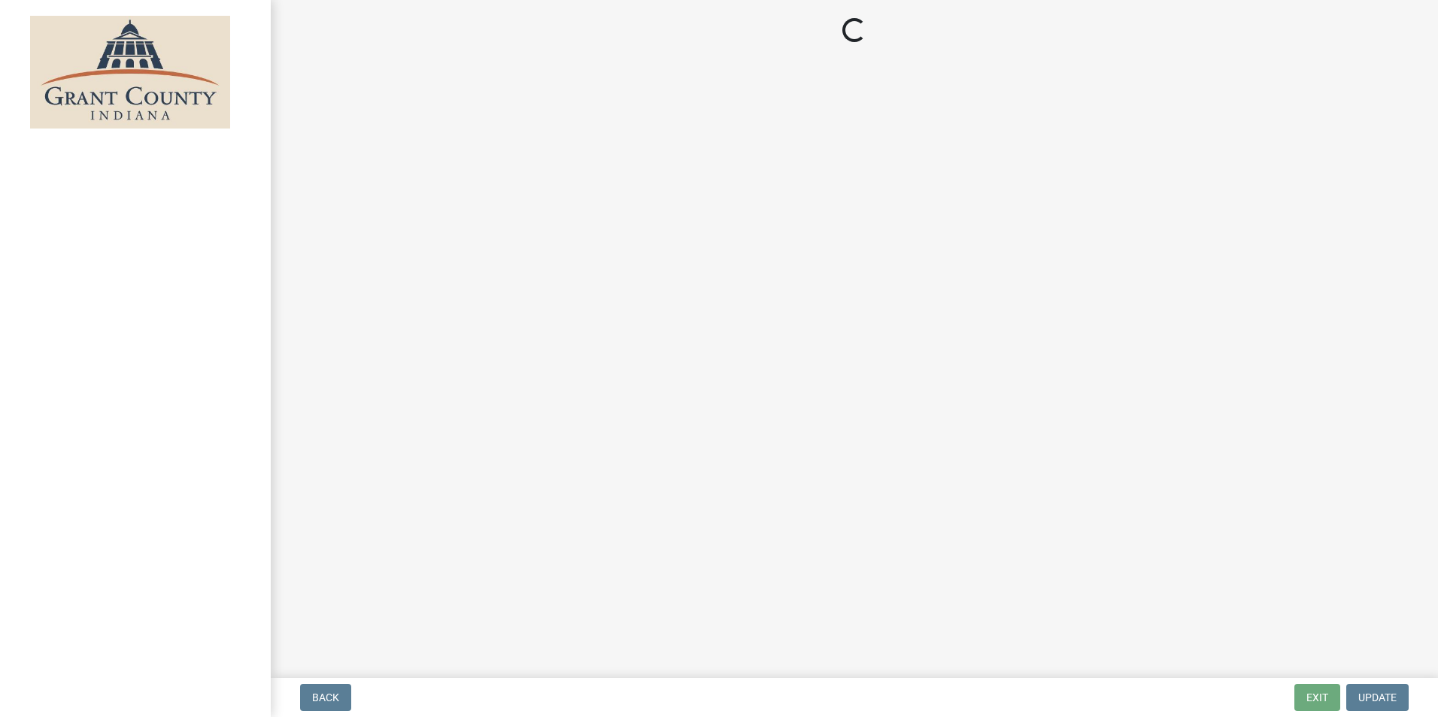
drag, startPoint x: 516, startPoint y: 515, endPoint x: 509, endPoint y: 520, distance: 8.1
click at [511, 523] on main "Loading..." at bounding box center [854, 336] width 1167 height 672
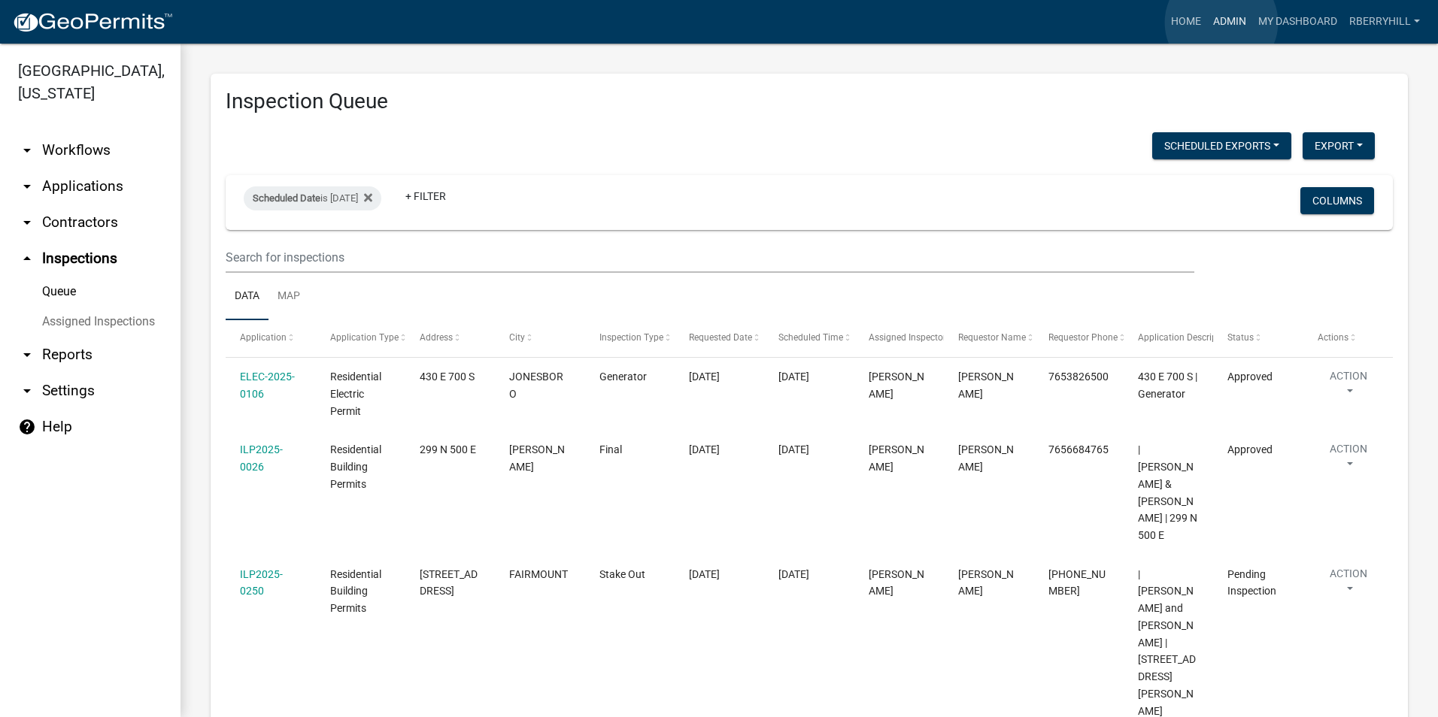
click at [1221, 23] on link "Admin" at bounding box center [1229, 22] width 45 height 29
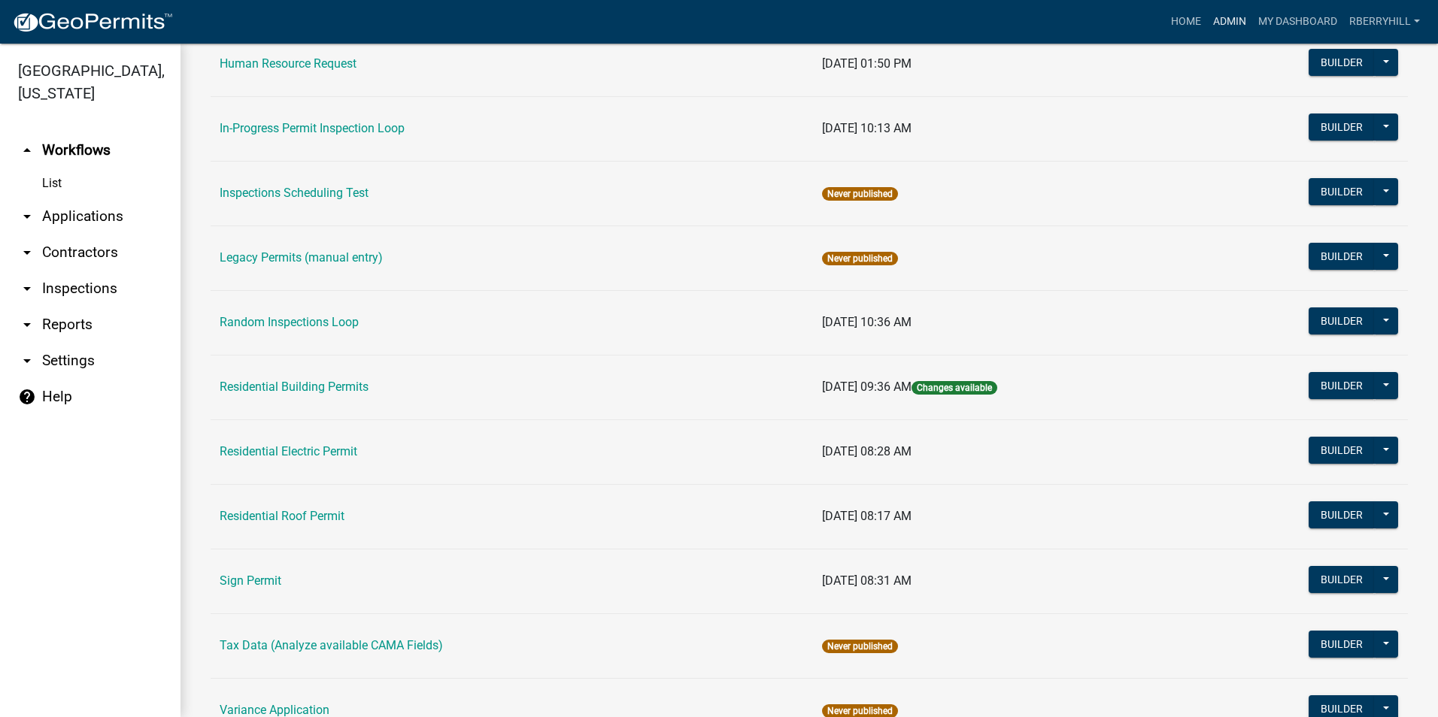
scroll to position [1203, 0]
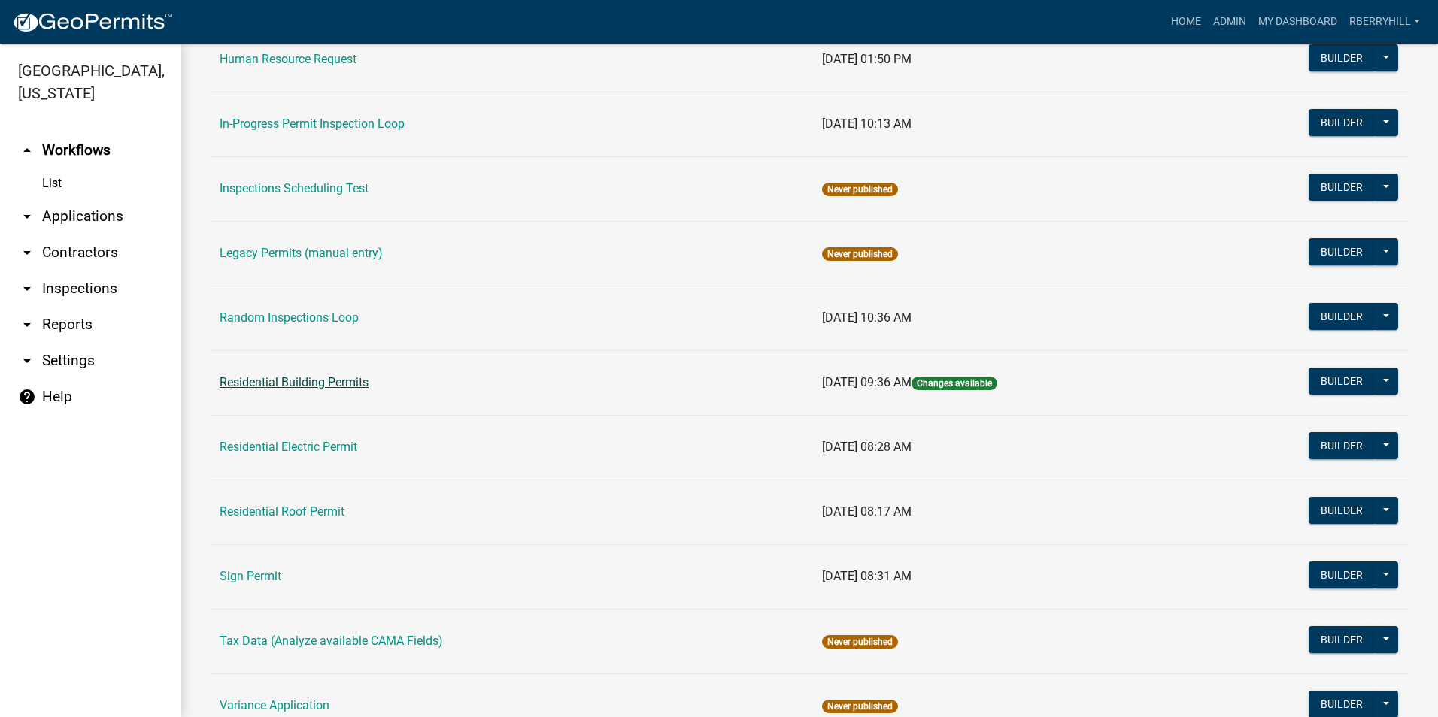
click at [320, 379] on link "Residential Building Permits" at bounding box center [294, 382] width 149 height 14
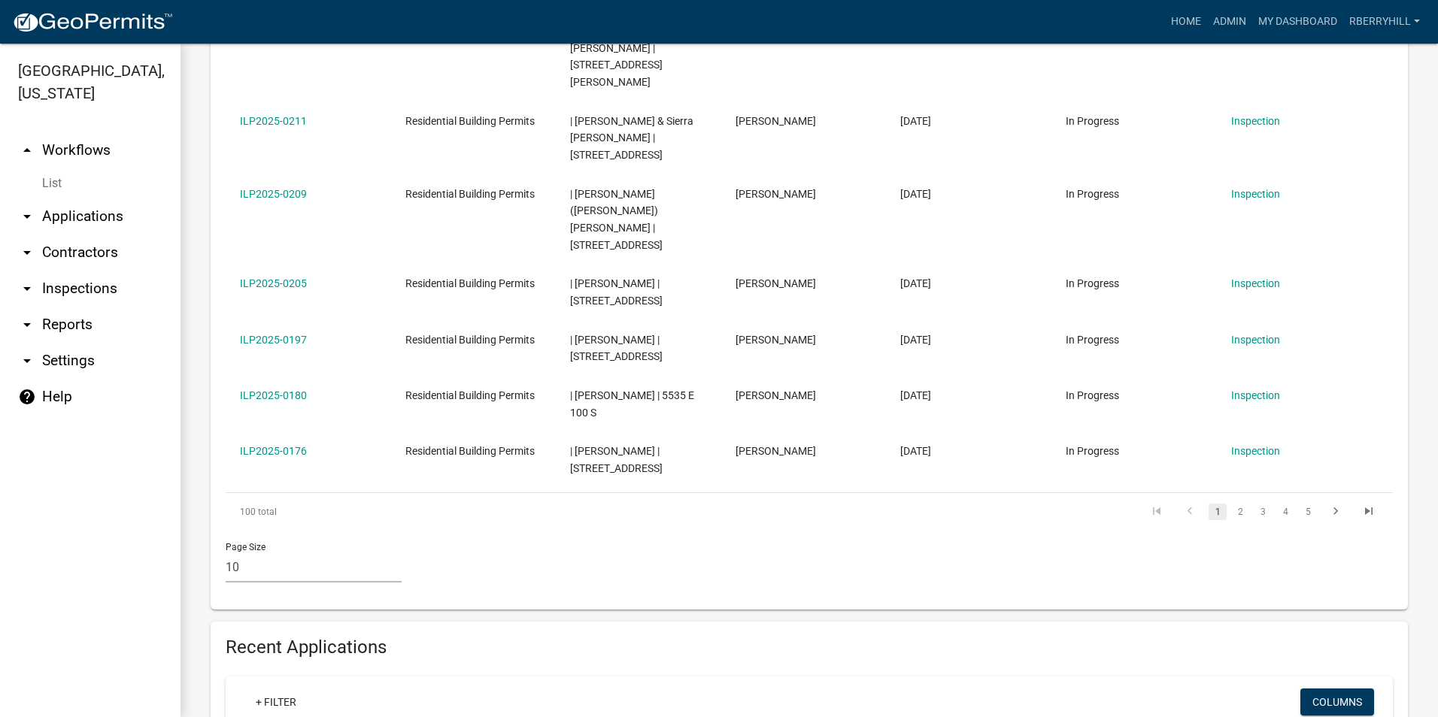
scroll to position [827, 0]
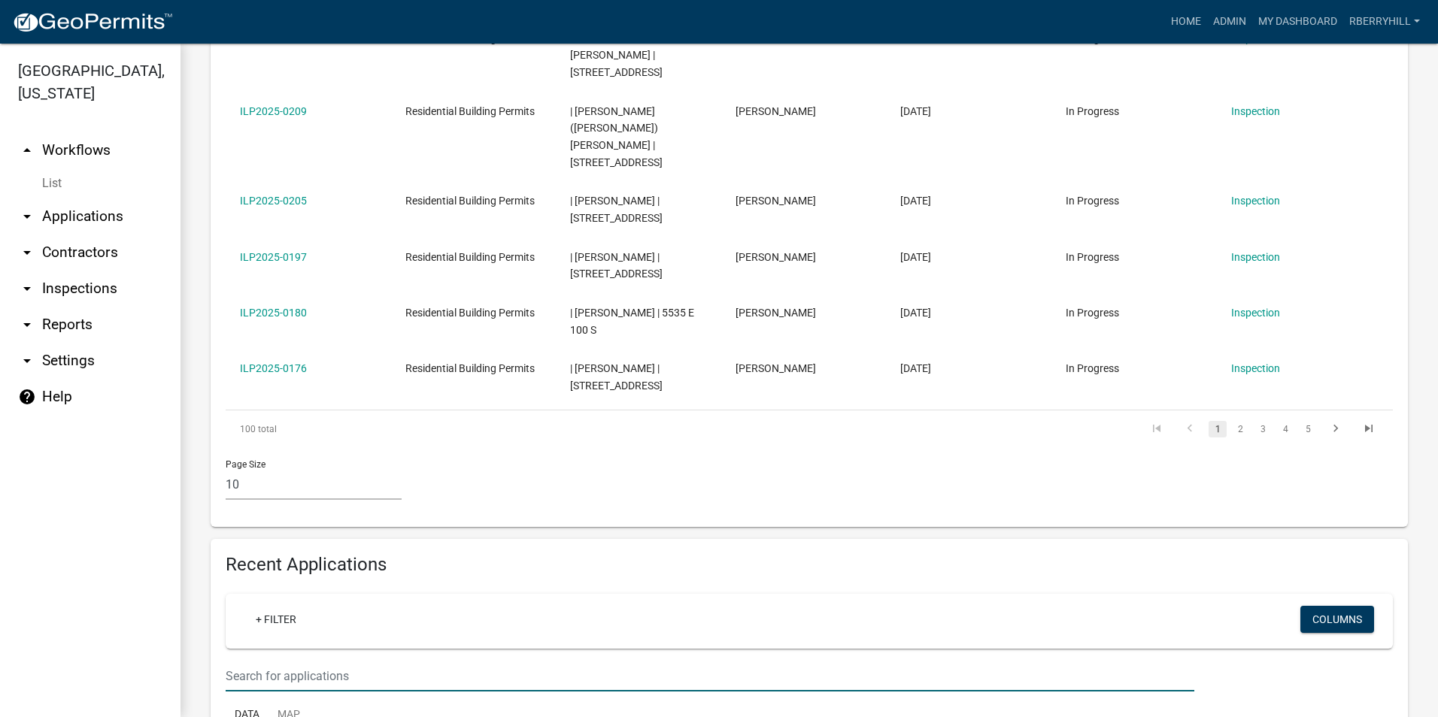
click at [237, 661] on input "text" at bounding box center [710, 676] width 969 height 31
type input "ILP2025-0187"
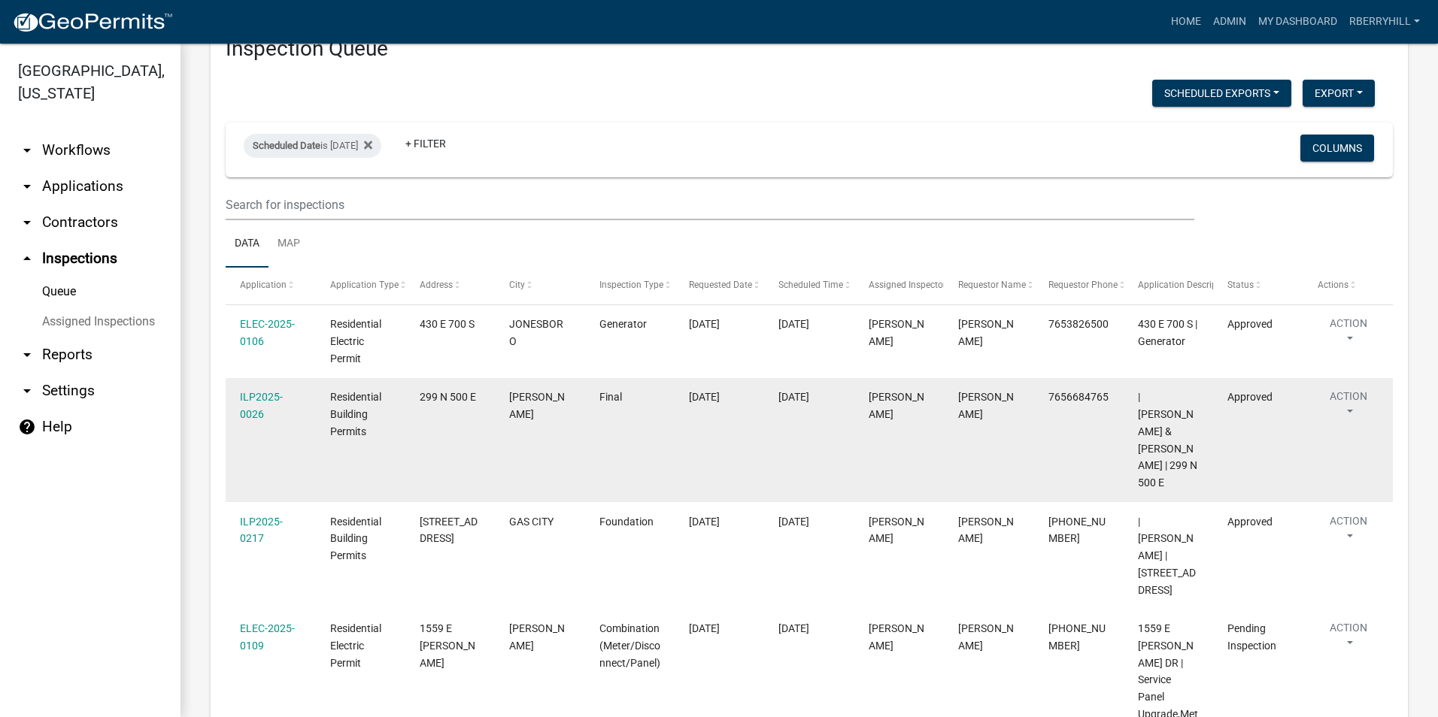
scroll to position [75, 0]
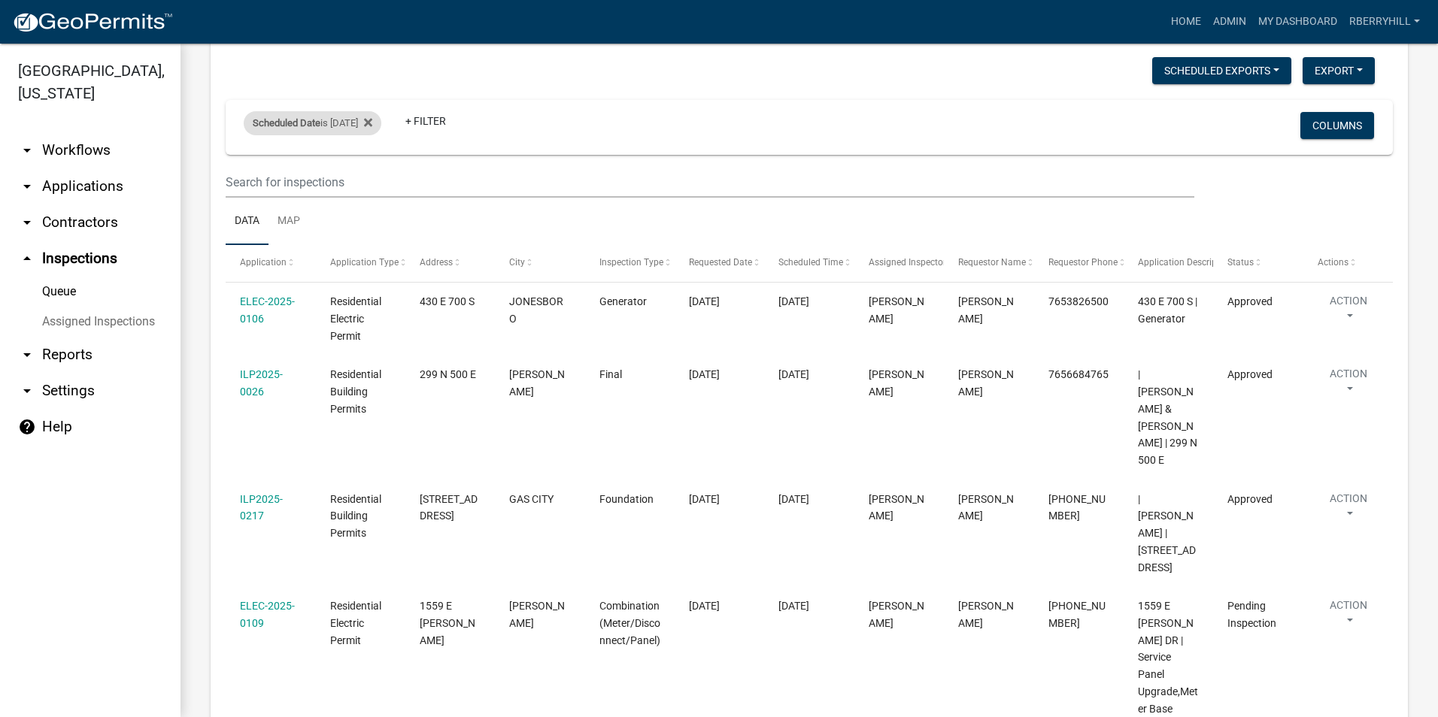
click at [368, 123] on div "Scheduled Date is 09/11/2025" at bounding box center [313, 123] width 138 height 24
click at [368, 177] on input "2025-09-11" at bounding box center [325, 179] width 105 height 31
type input "2025-09-12"
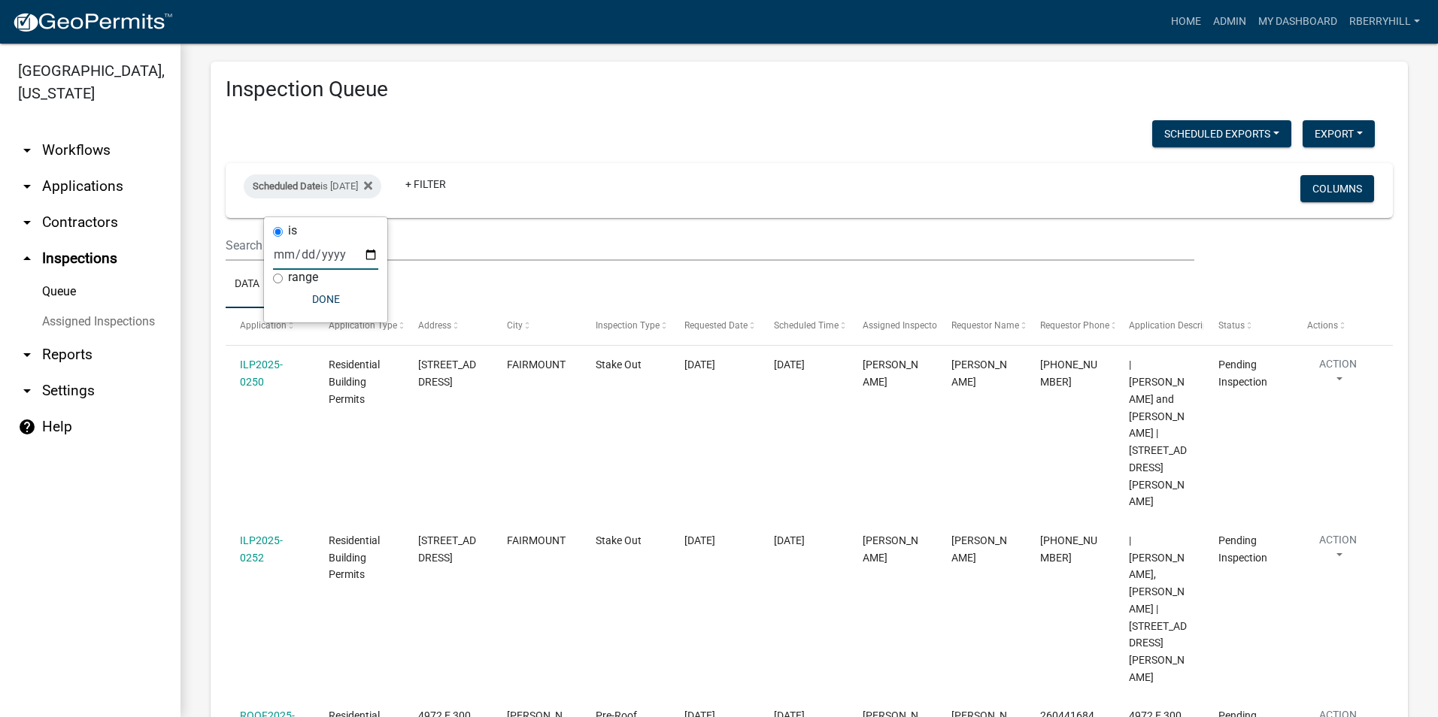
scroll to position [0, 0]
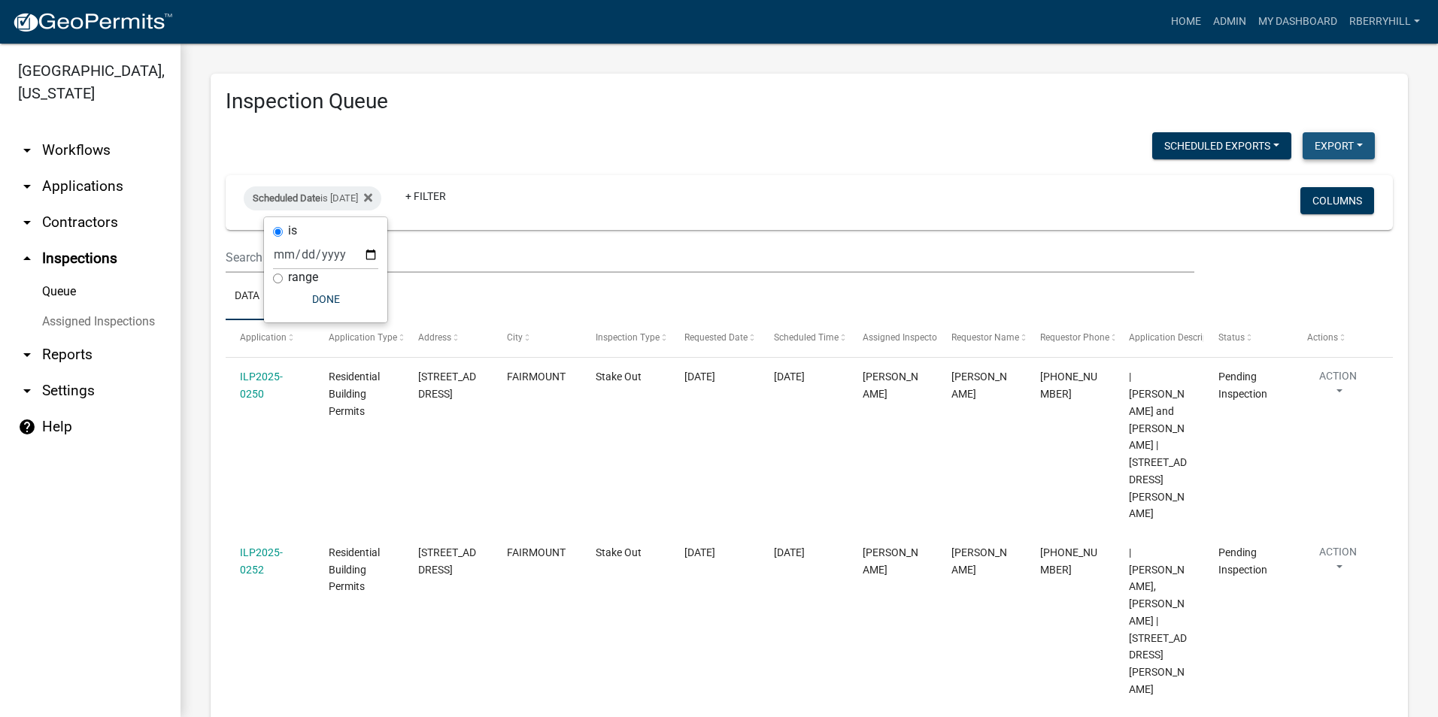
click at [1332, 144] on button "Export" at bounding box center [1338, 145] width 72 height 27
click at [1275, 183] on button "Excel Format (.xlsx)" at bounding box center [1304, 185] width 141 height 36
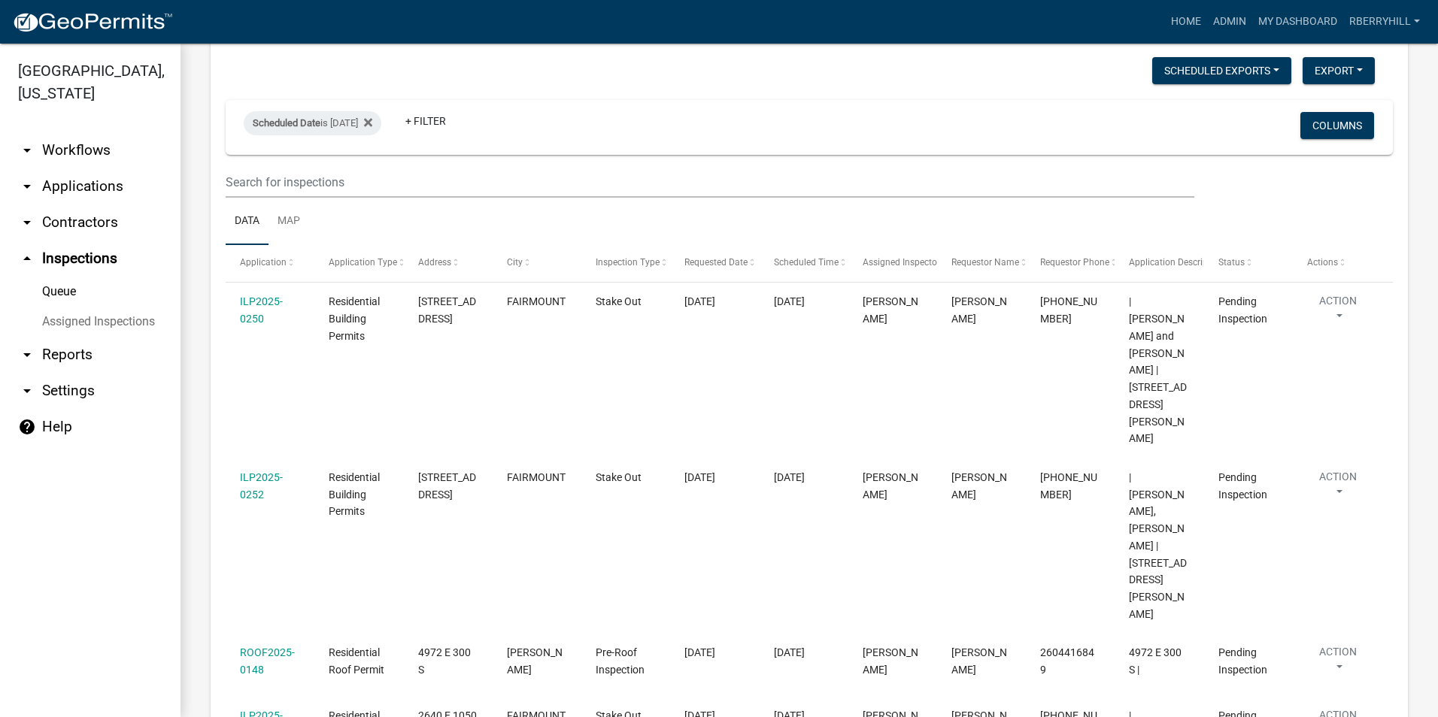
scroll to position [150, 0]
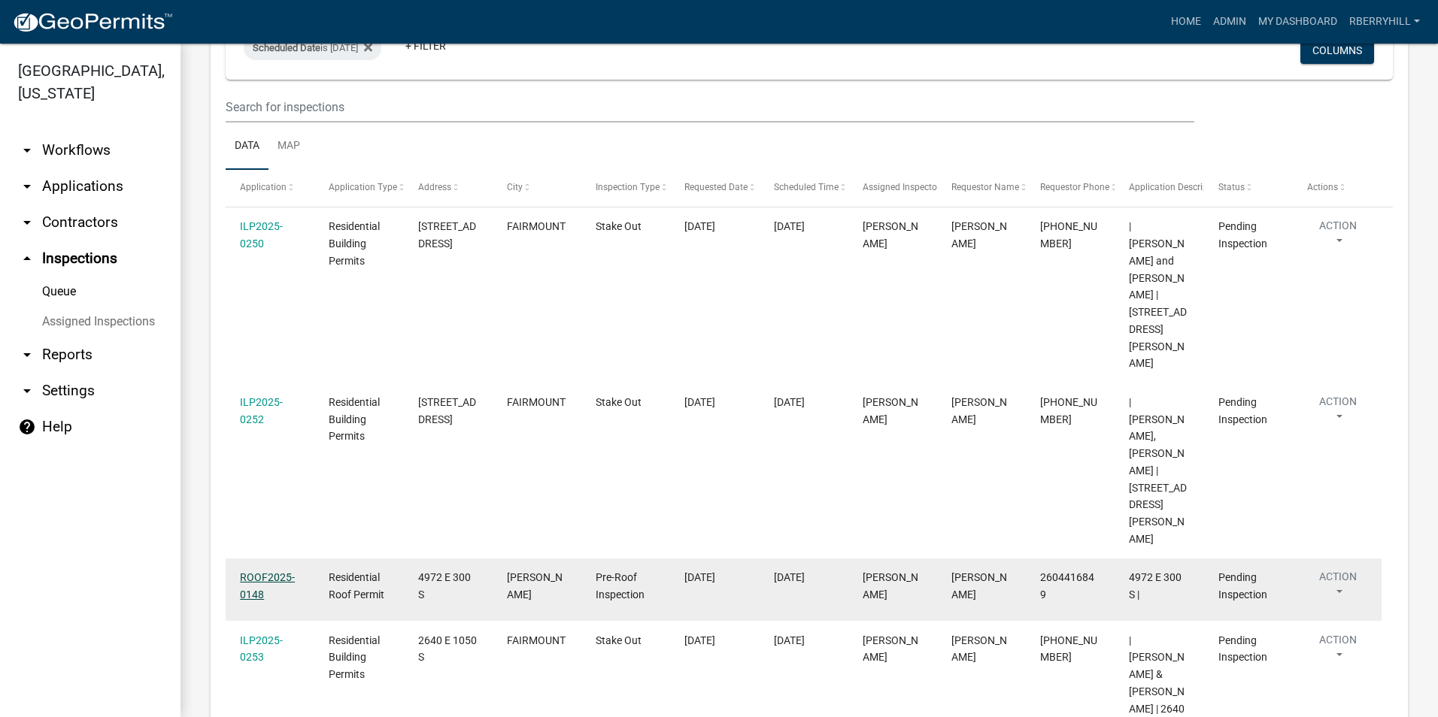
click at [253, 571] on link "ROOF2025-0148" at bounding box center [267, 585] width 55 height 29
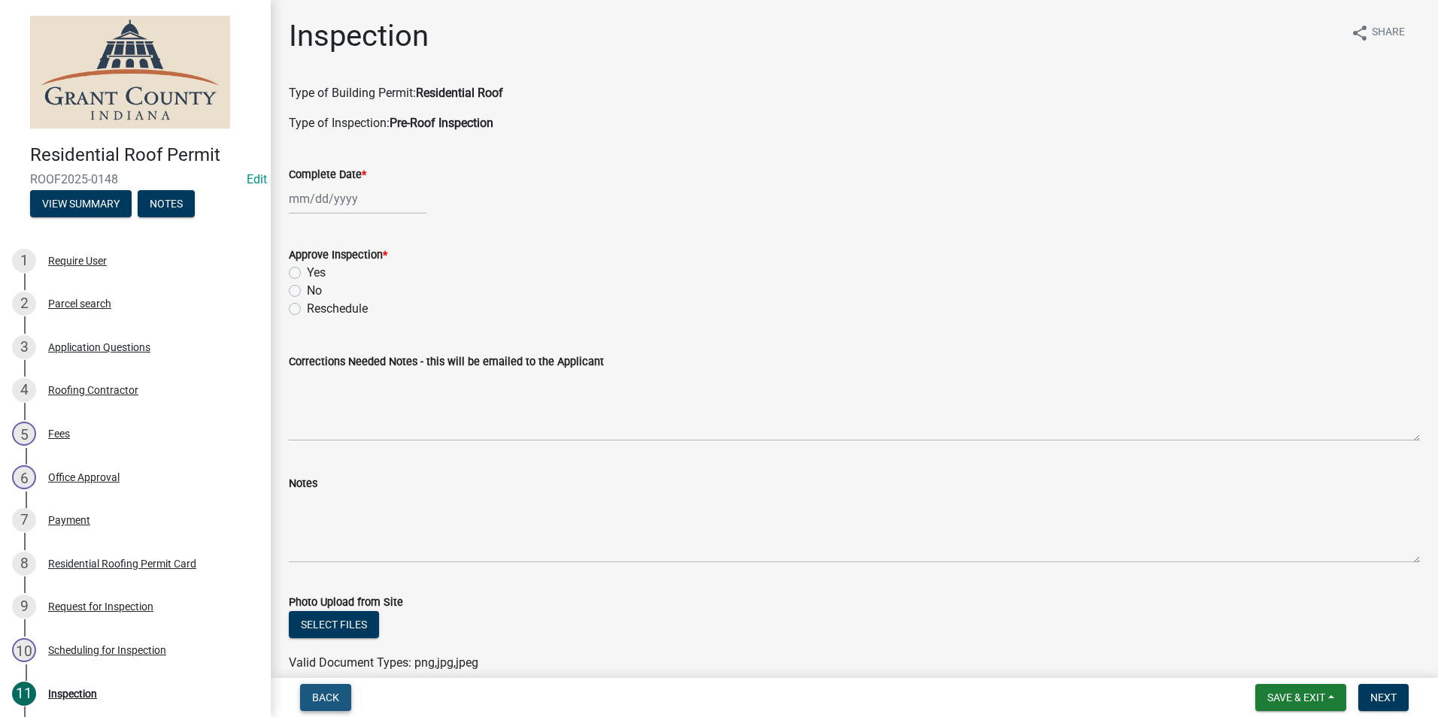
click at [319, 699] on span "Back" at bounding box center [325, 698] width 27 height 12
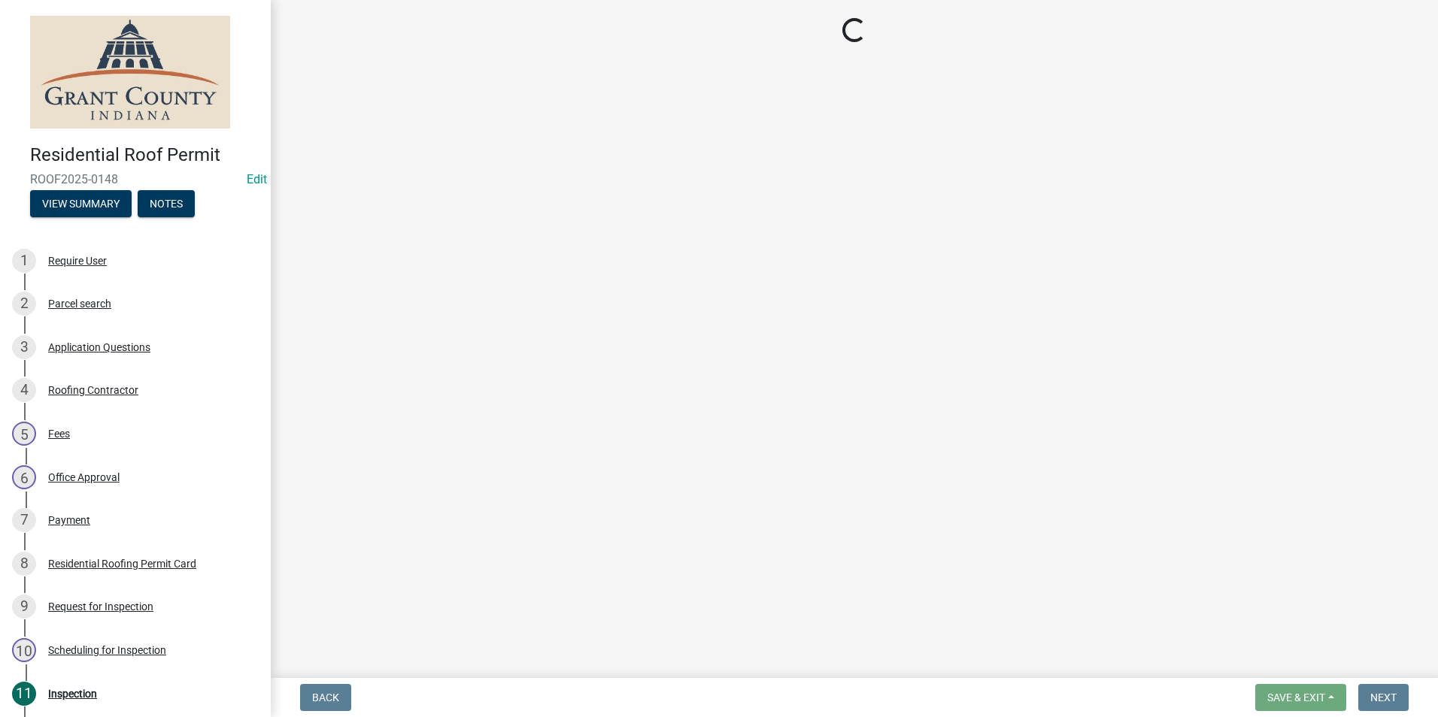
select select "d7f9a44a-d2ea-4d3c-83b3-1aa71c950bd5"
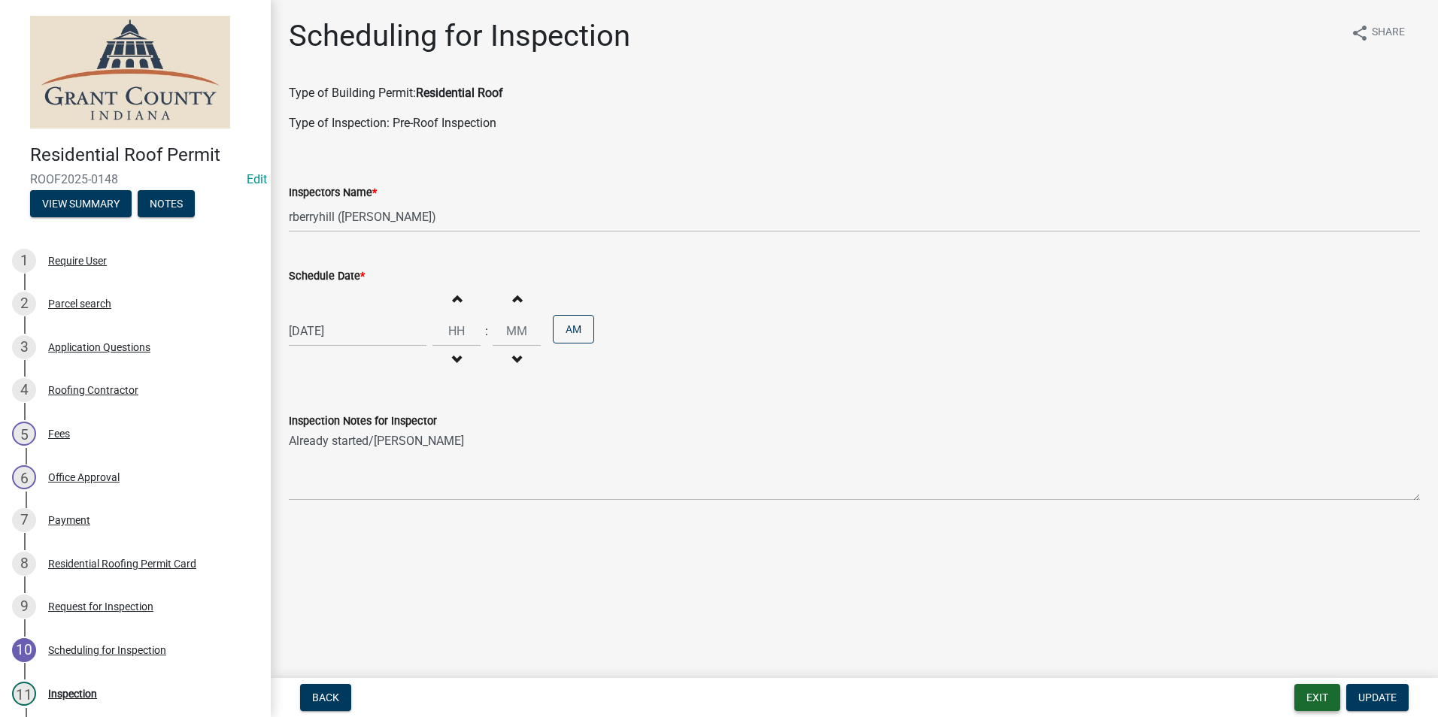
click at [1320, 697] on button "Exit" at bounding box center [1317, 697] width 46 height 27
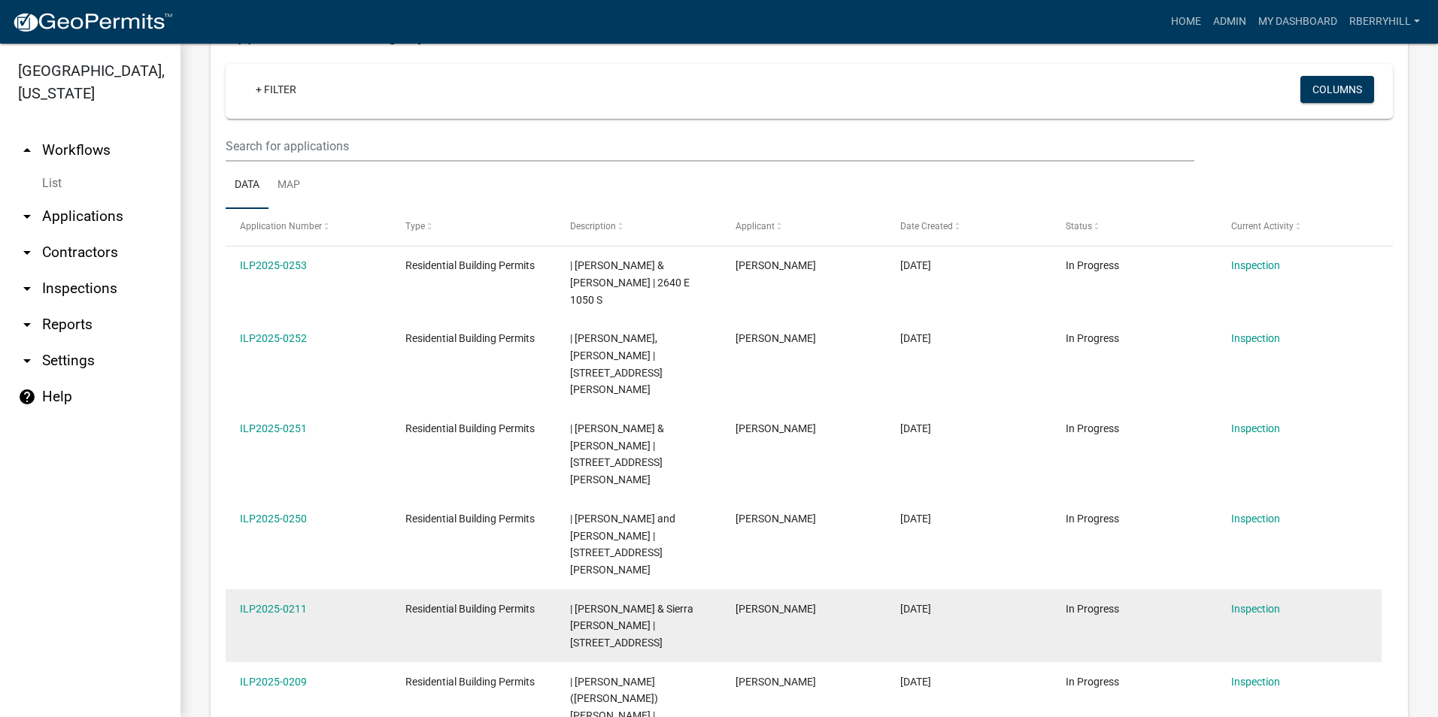
scroll to position [301, 0]
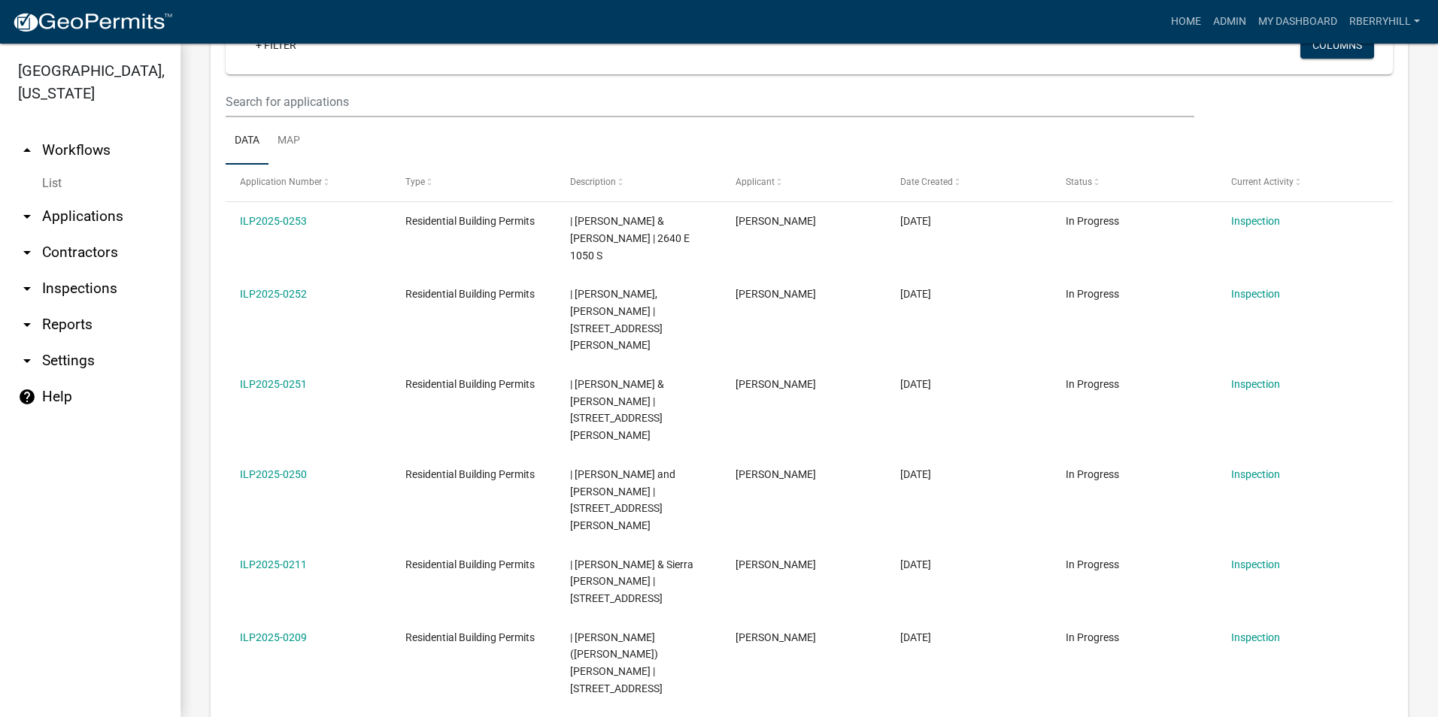
click at [87, 271] on link "arrow_drop_down Inspections" at bounding box center [90, 289] width 180 height 36
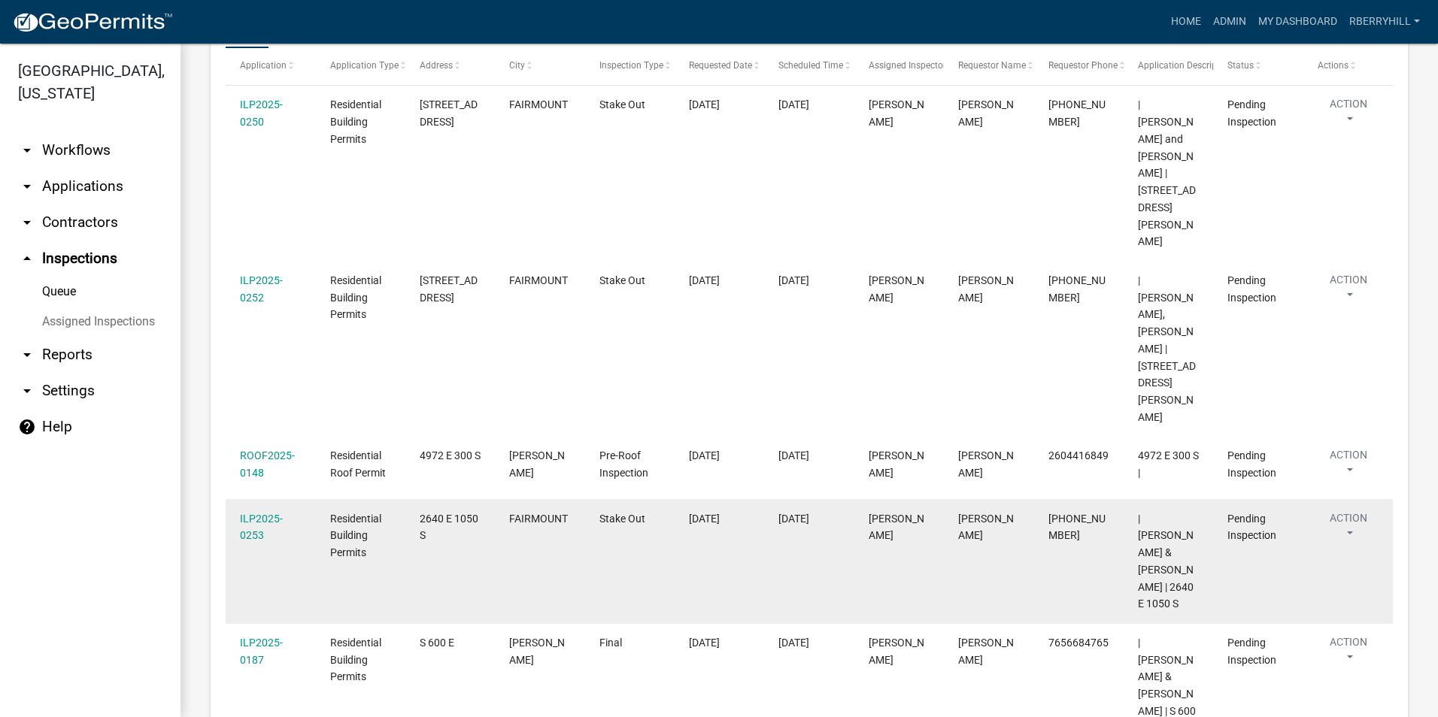
scroll to position [301, 0]
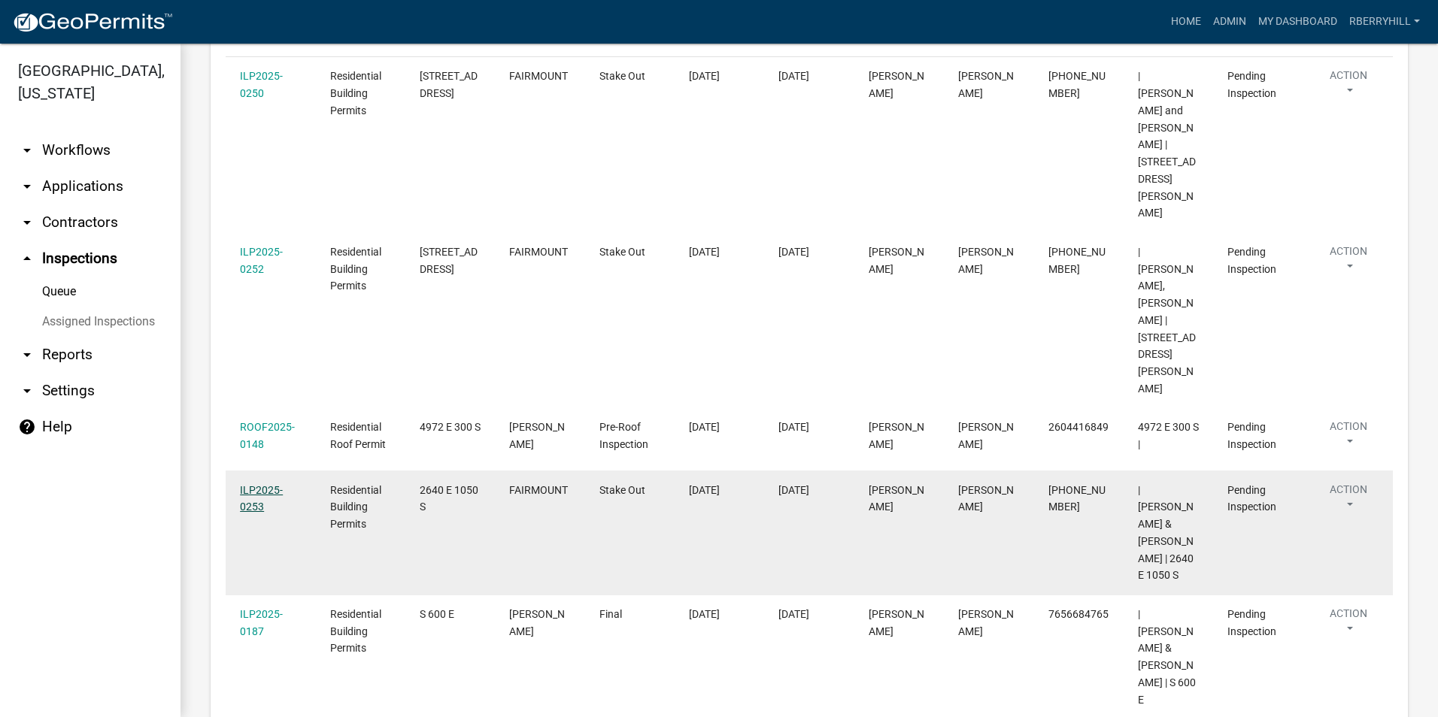
click at [247, 484] on link "ILP2025-0253" at bounding box center [261, 498] width 43 height 29
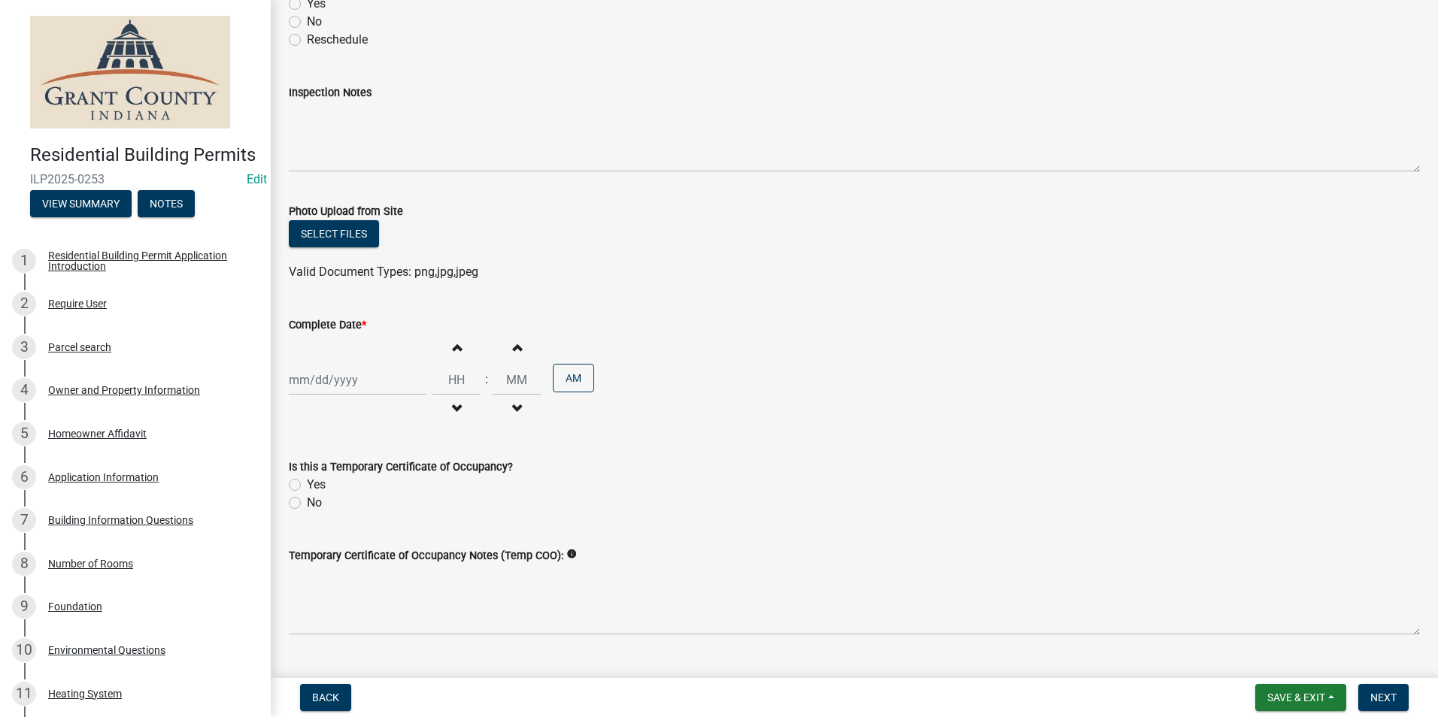
scroll to position [226, 0]
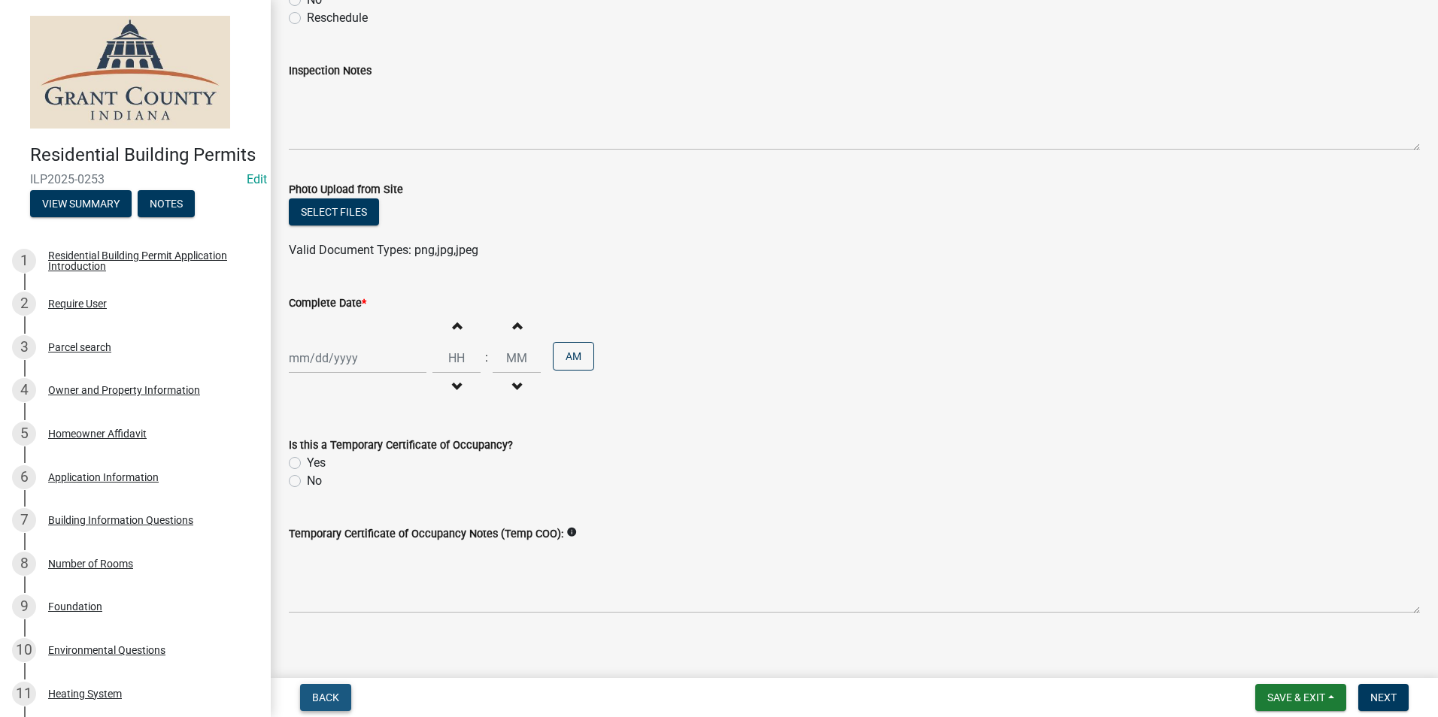
click at [317, 695] on span "Back" at bounding box center [325, 698] width 27 height 12
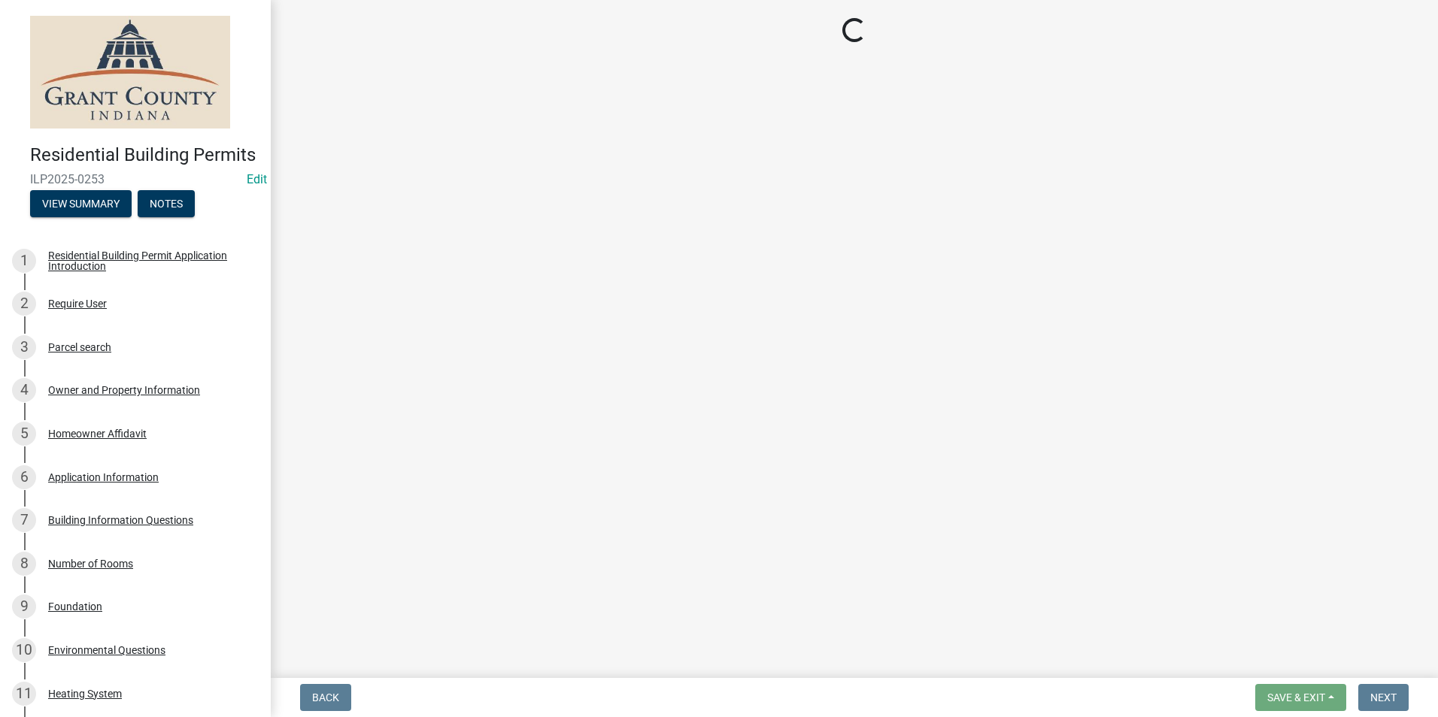
select select "d7f9a44a-d2ea-4d3c-83b3-1aa71c950bd5"
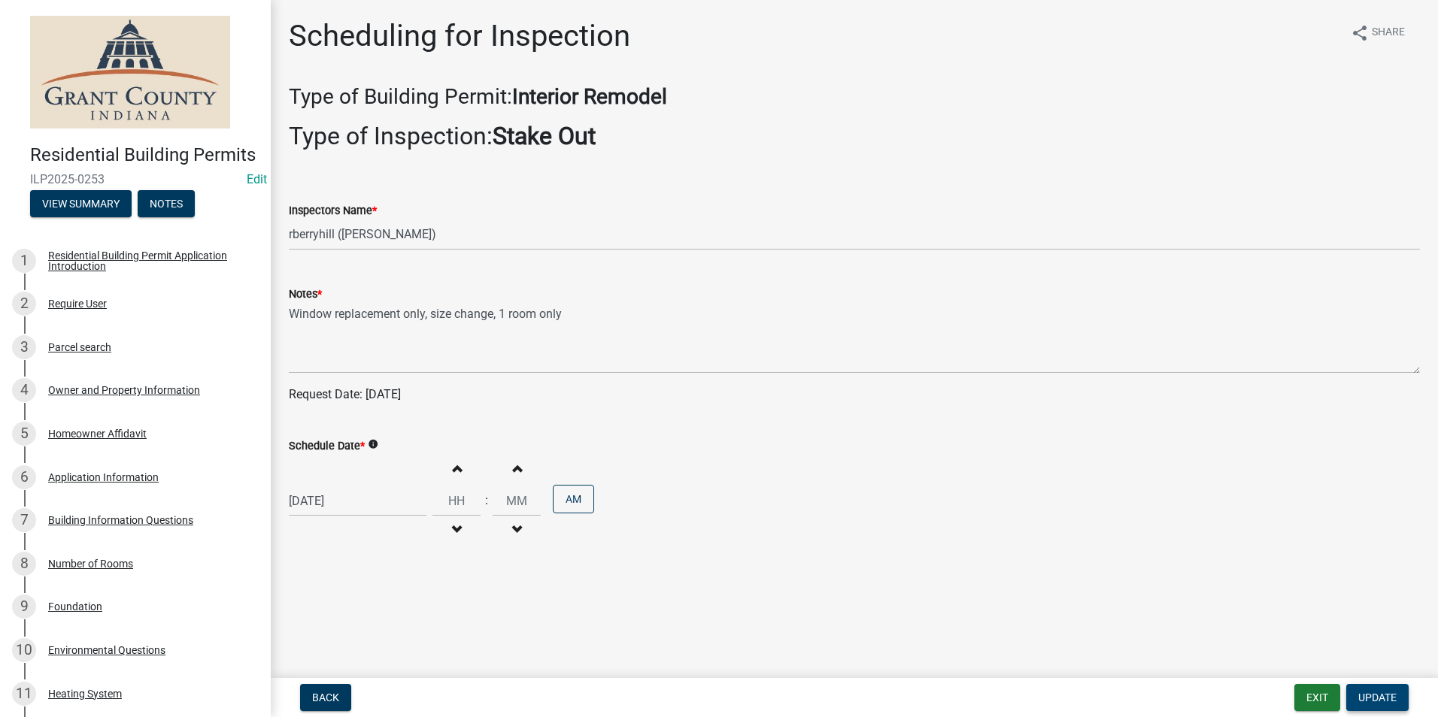
click at [1382, 696] on span "Update" at bounding box center [1377, 698] width 38 height 12
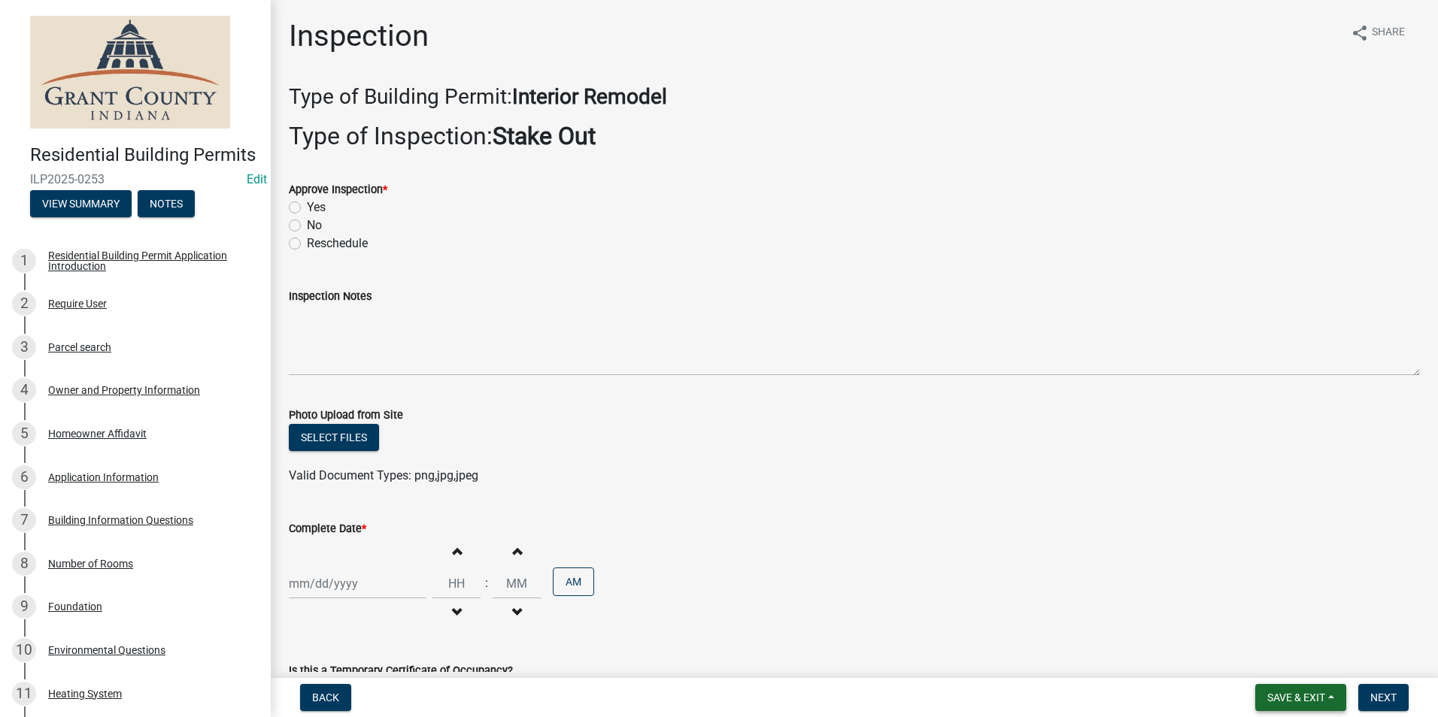
click at [1294, 698] on span "Save & Exit" at bounding box center [1296, 698] width 58 height 12
click at [1290, 658] on button "Save & Exit" at bounding box center [1286, 659] width 120 height 36
